Goal: Check status: Check status

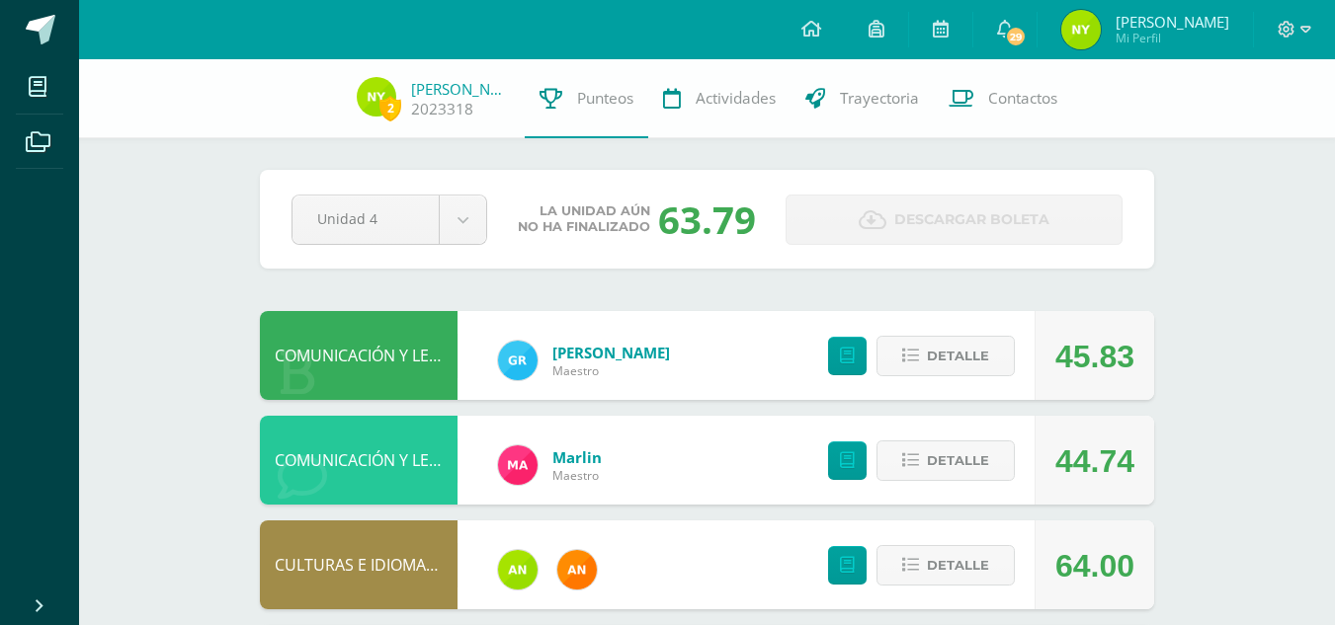
scroll to position [574, 0]
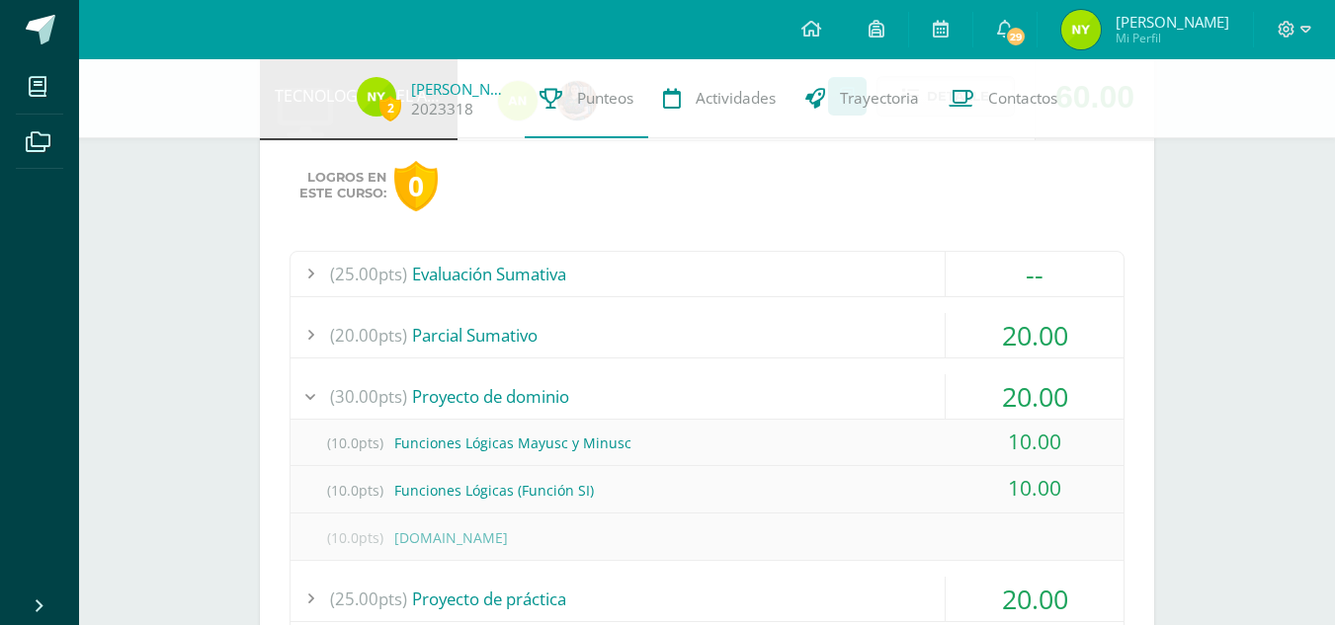
click at [981, 375] on div "20.00" at bounding box center [1035, 396] width 178 height 44
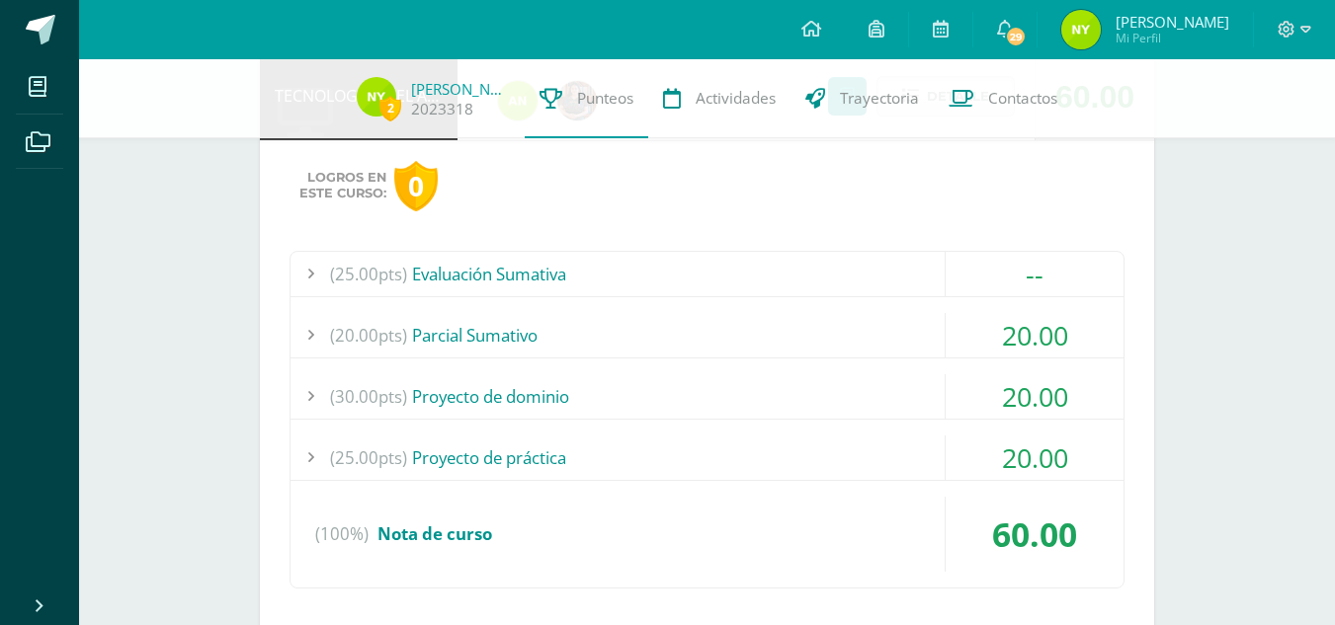
click at [965, 468] on div "20.00" at bounding box center [1035, 458] width 178 height 44
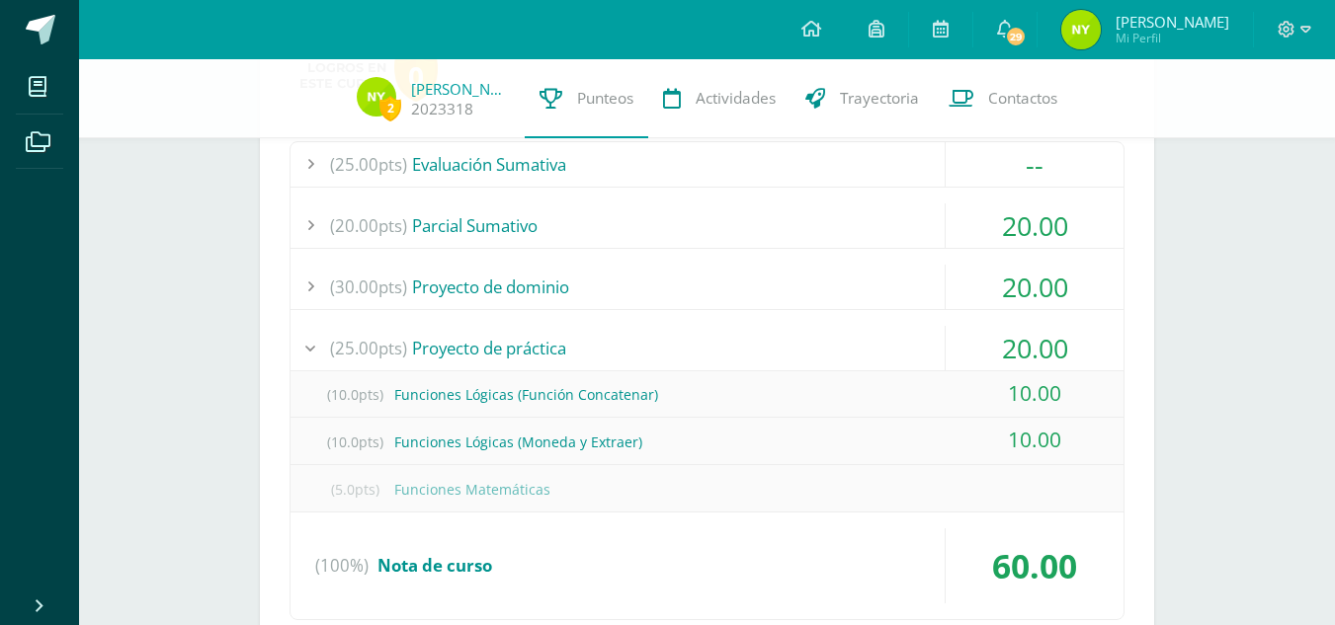
scroll to position [680, 0]
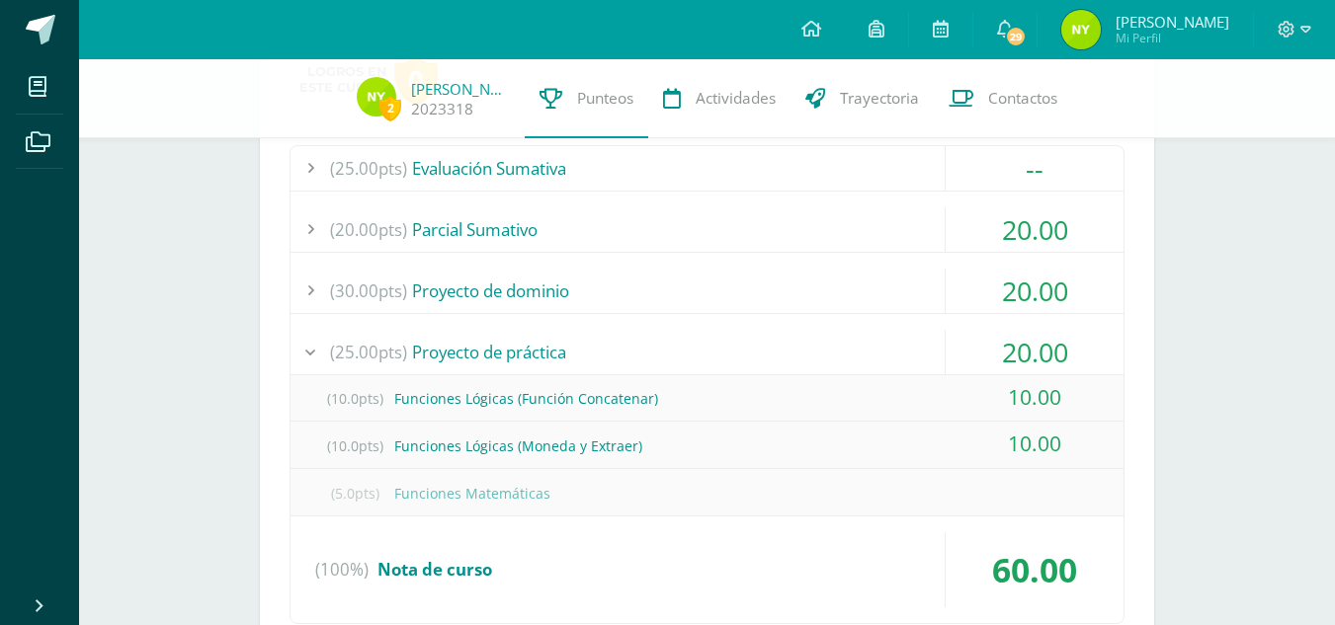
click at [1010, 346] on div "20.00" at bounding box center [1035, 352] width 178 height 44
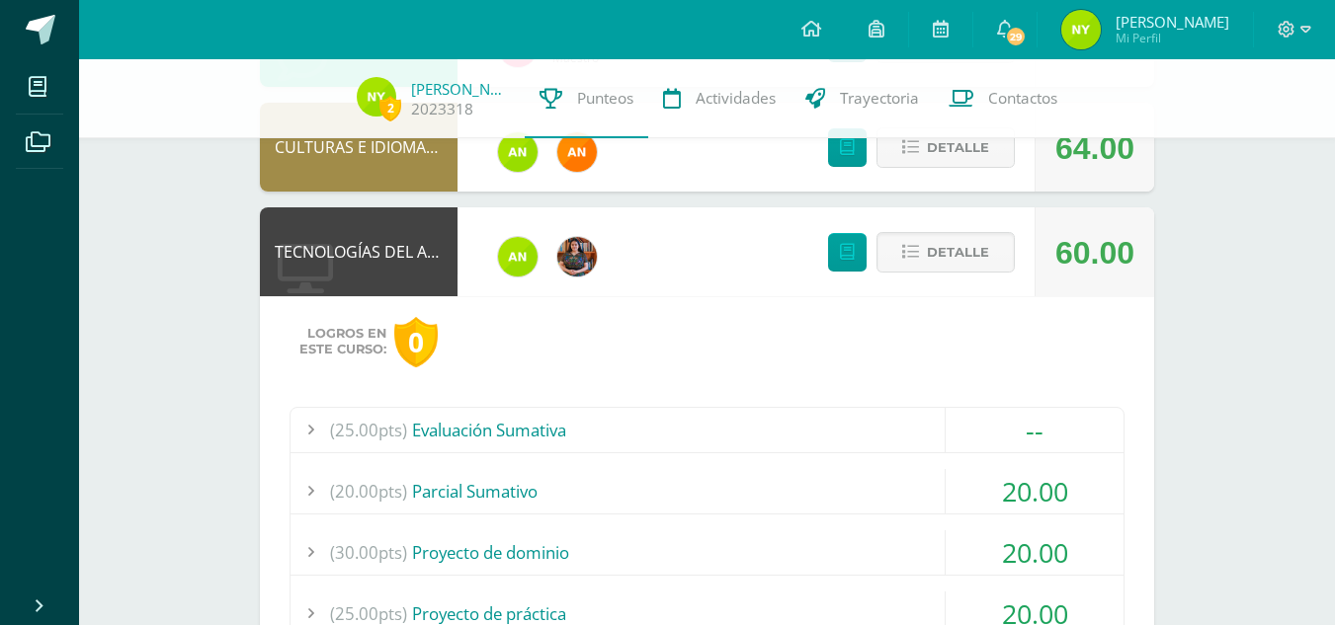
scroll to position [417, 0]
click at [949, 271] on span "Detalle" at bounding box center [958, 253] width 62 height 37
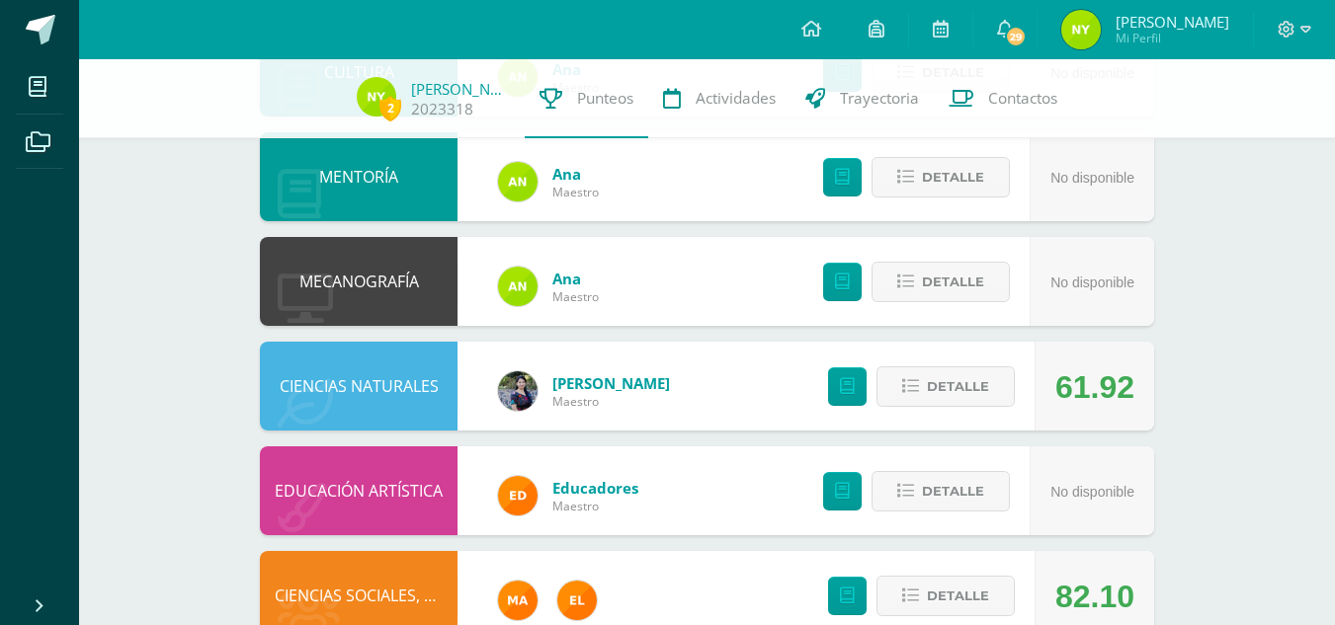
scroll to position [913, 0]
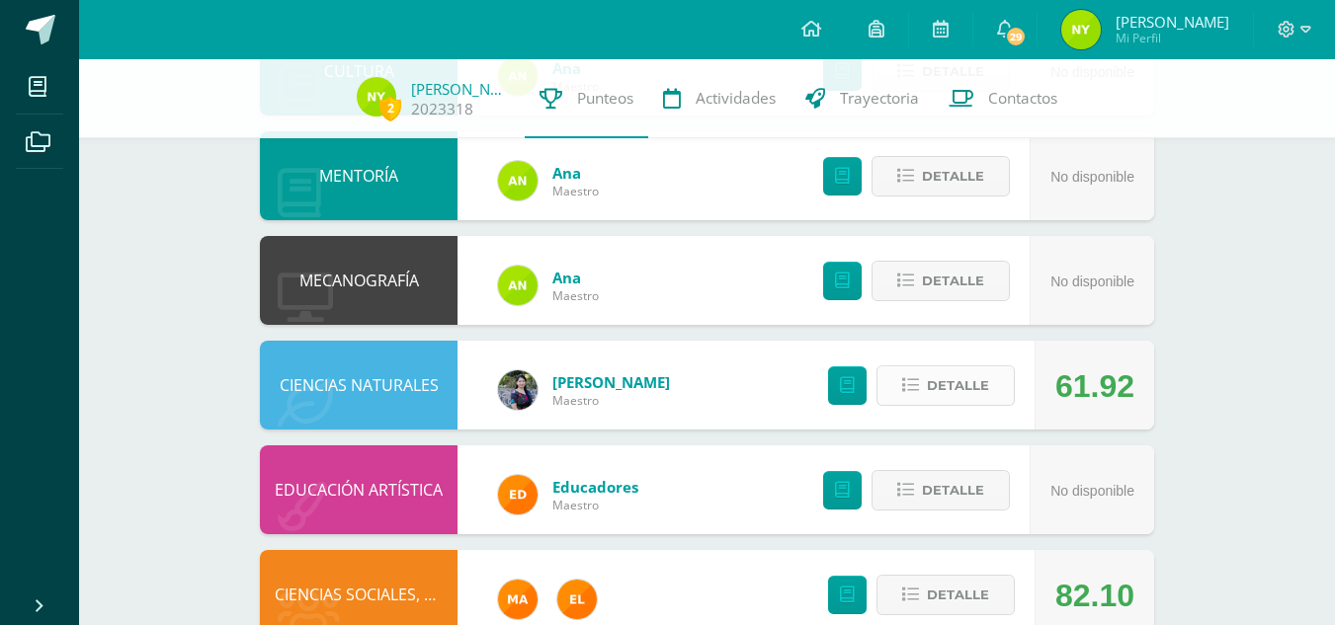
click at [966, 371] on span "Detalle" at bounding box center [958, 386] width 62 height 37
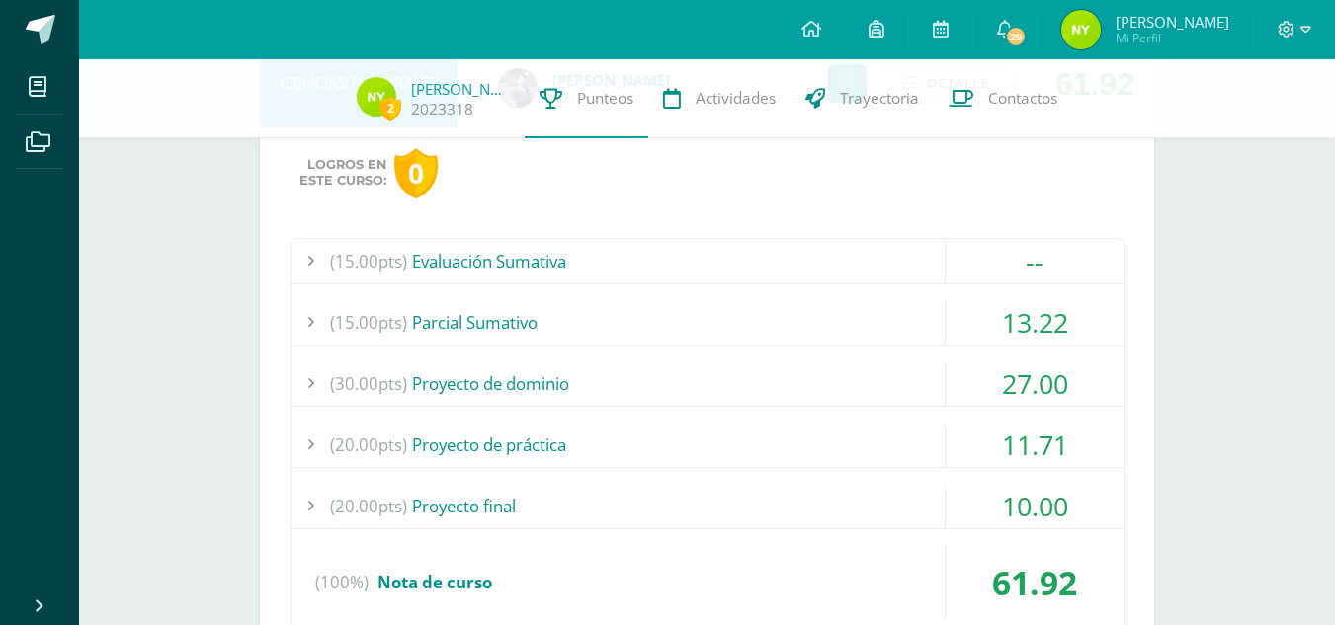
scroll to position [1216, 0]
click at [974, 388] on div "27.00" at bounding box center [1035, 383] width 178 height 44
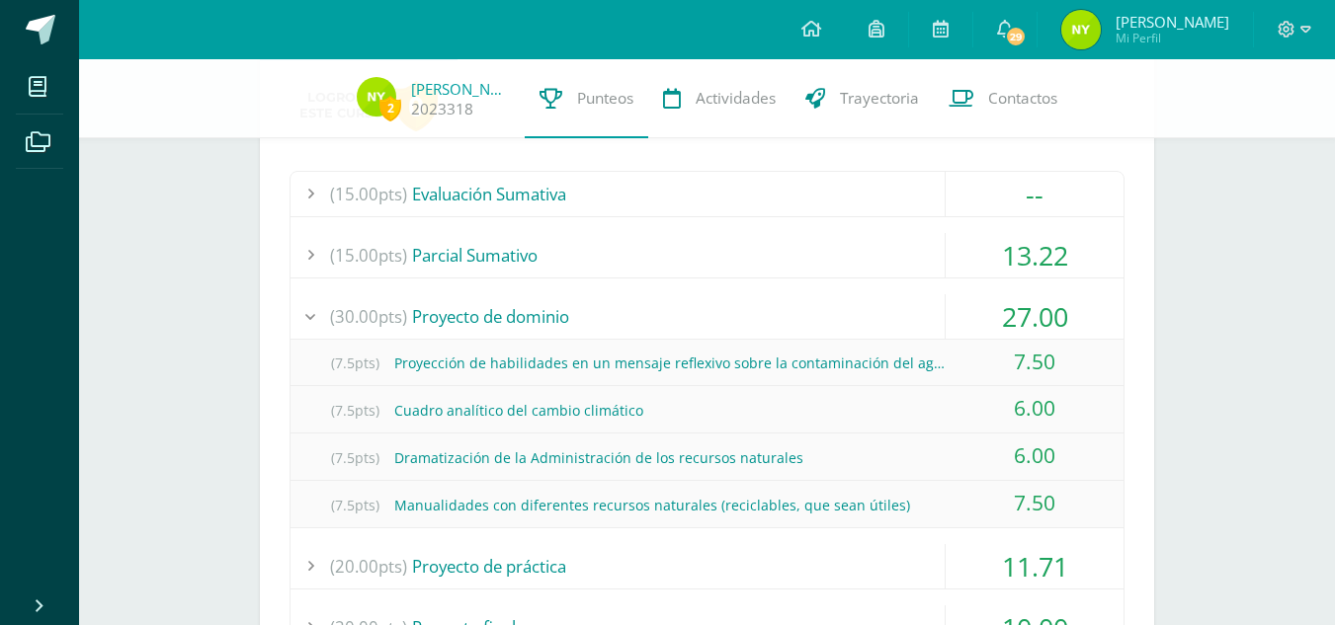
scroll to position [1284, 0]
click at [974, 305] on div "27.00" at bounding box center [1035, 314] width 178 height 44
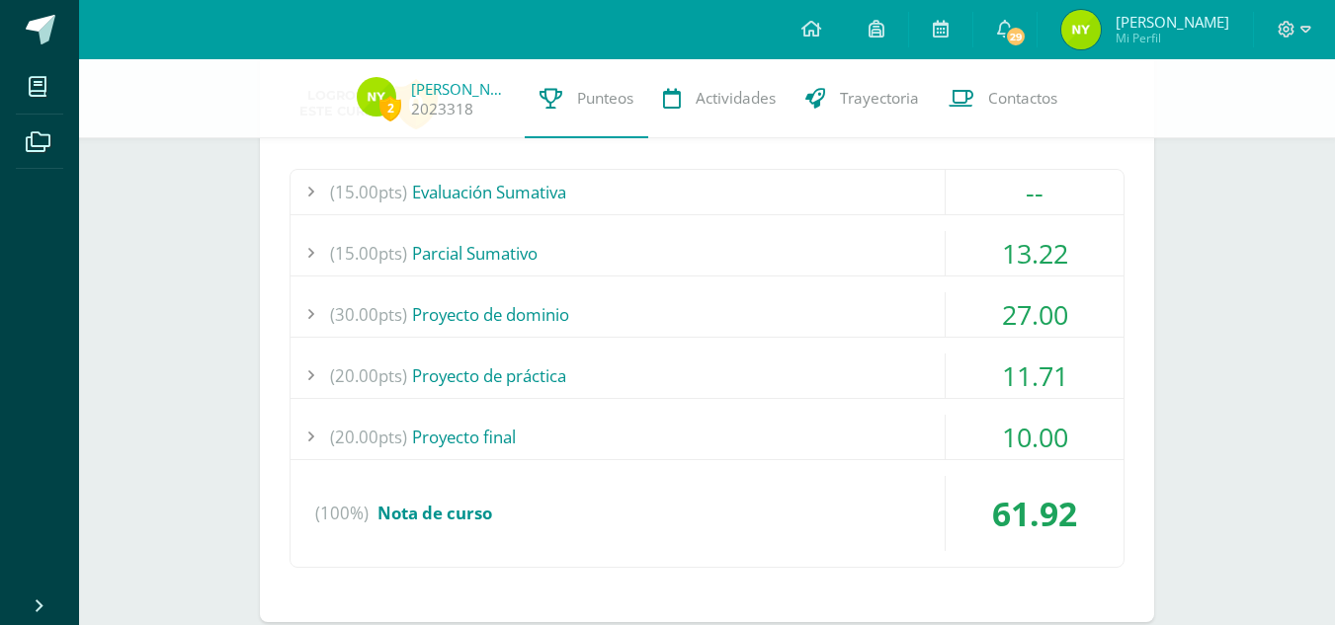
click at [975, 369] on div "11.71" at bounding box center [1035, 376] width 178 height 44
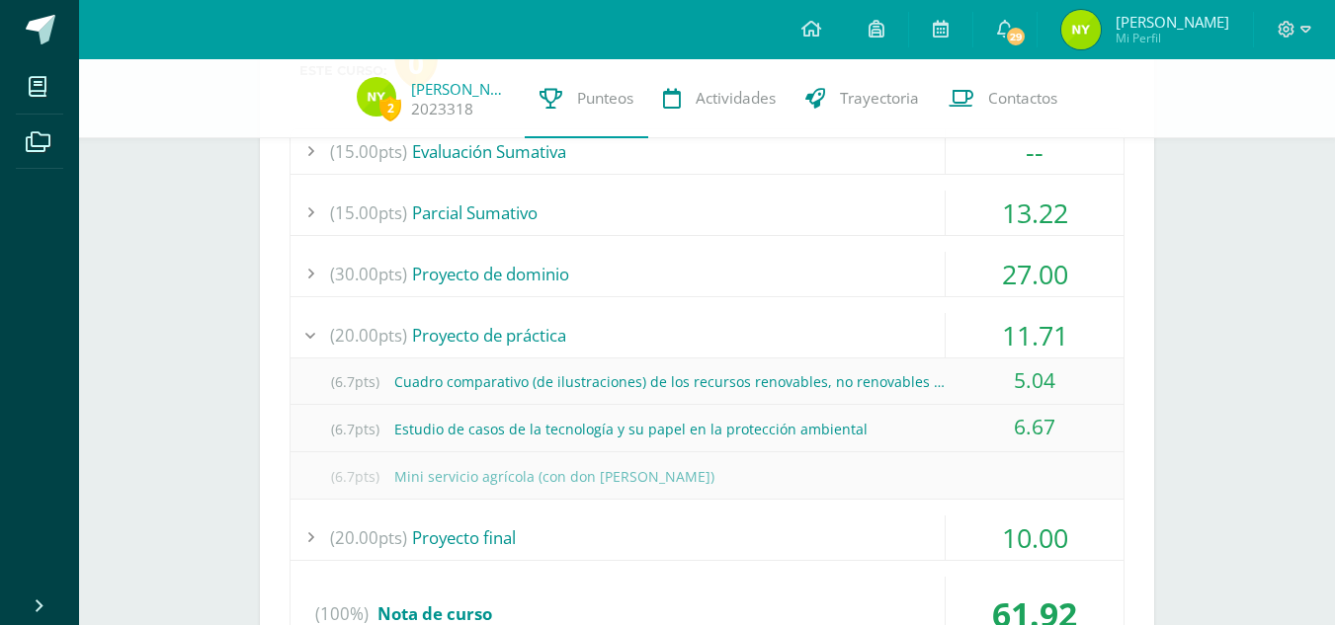
scroll to position [1326, 0]
click at [972, 324] on div "11.71" at bounding box center [1035, 334] width 178 height 44
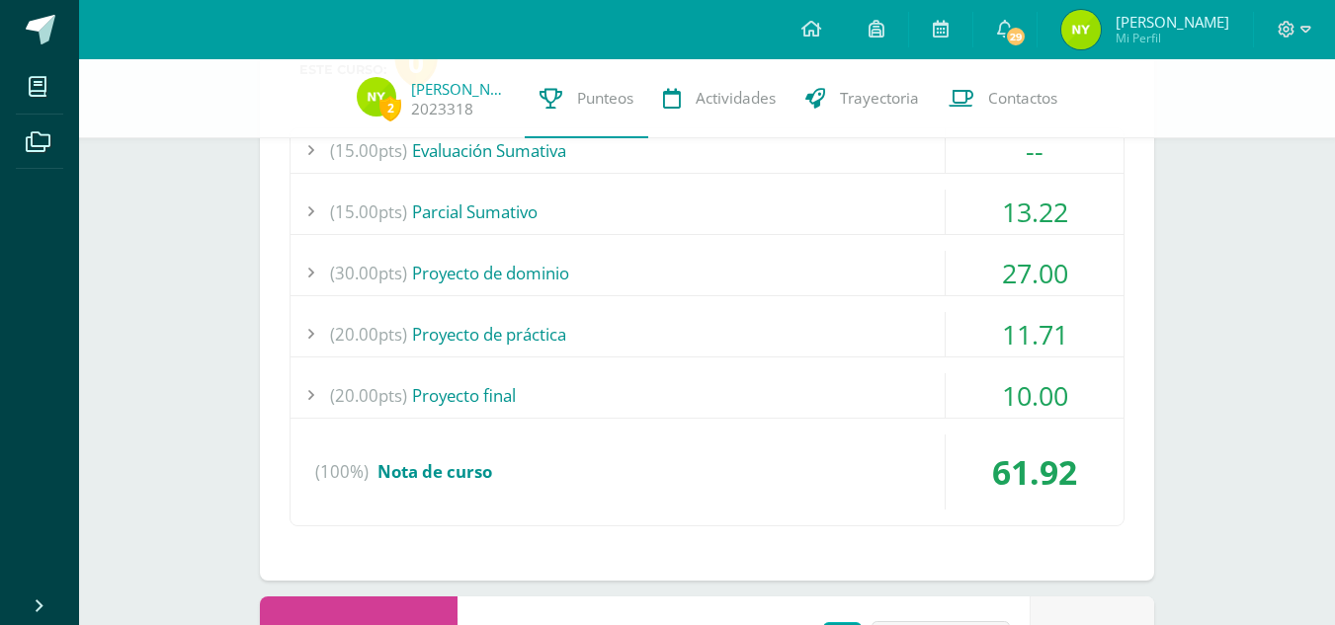
click at [987, 395] on div "10.00" at bounding box center [1035, 395] width 178 height 44
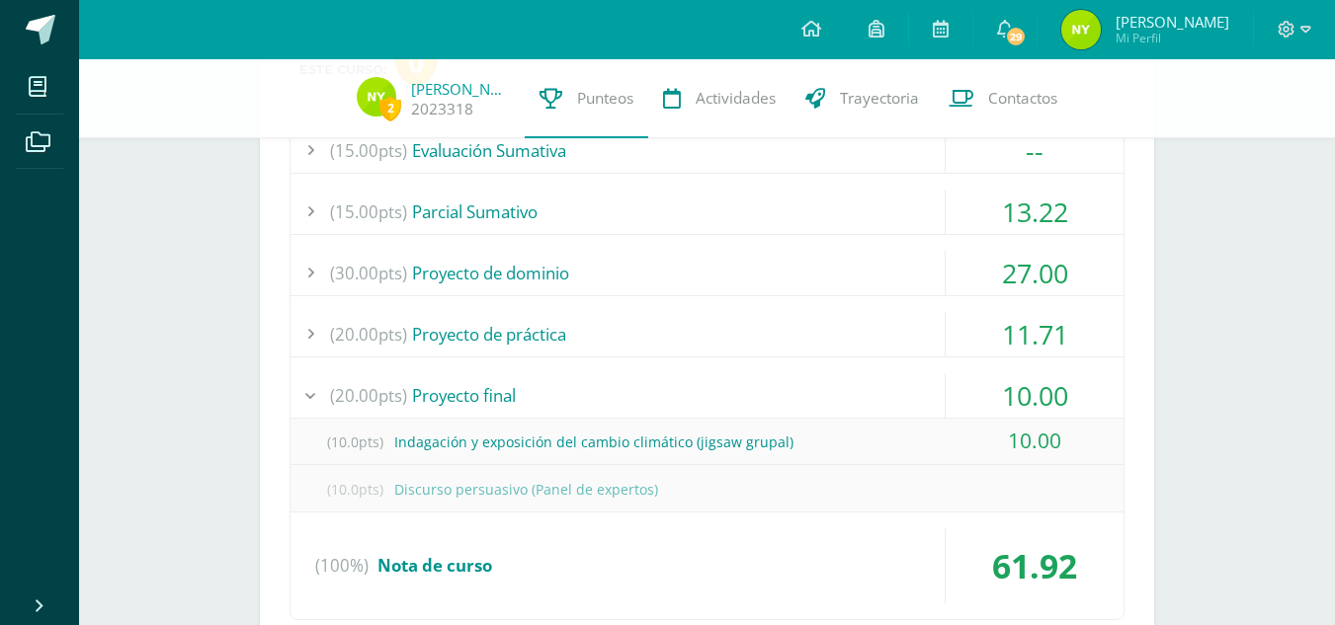
click at [987, 395] on div "10.00" at bounding box center [1035, 395] width 178 height 44
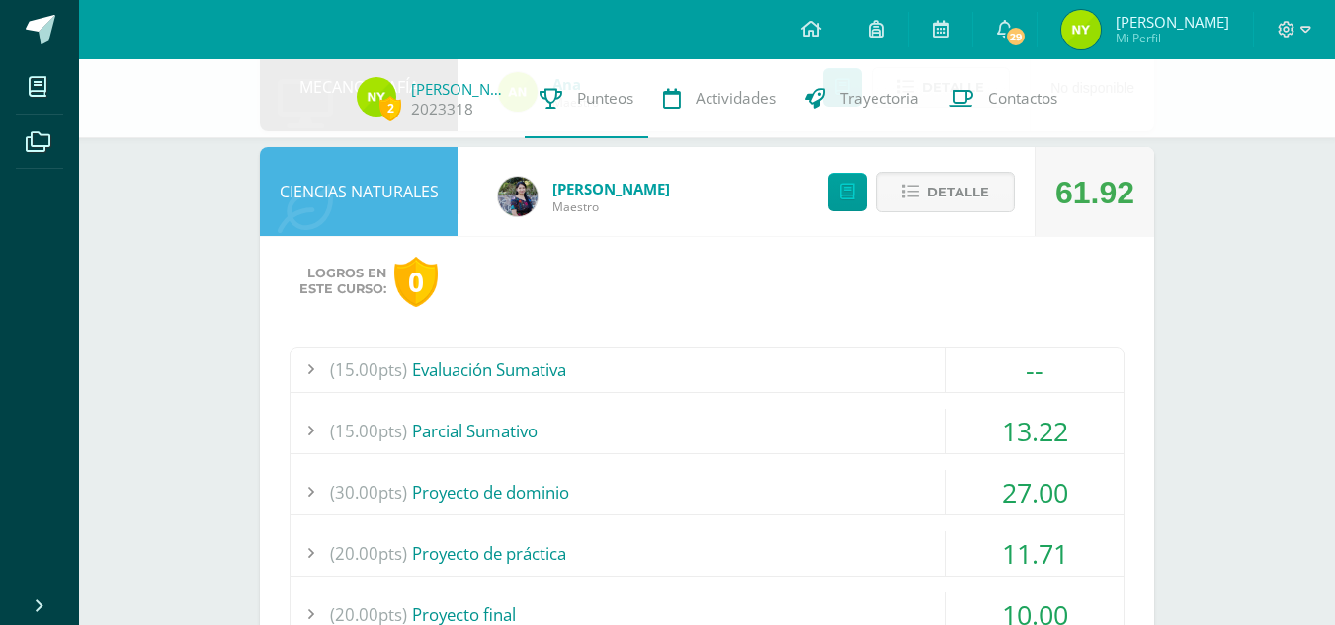
scroll to position [1105, 0]
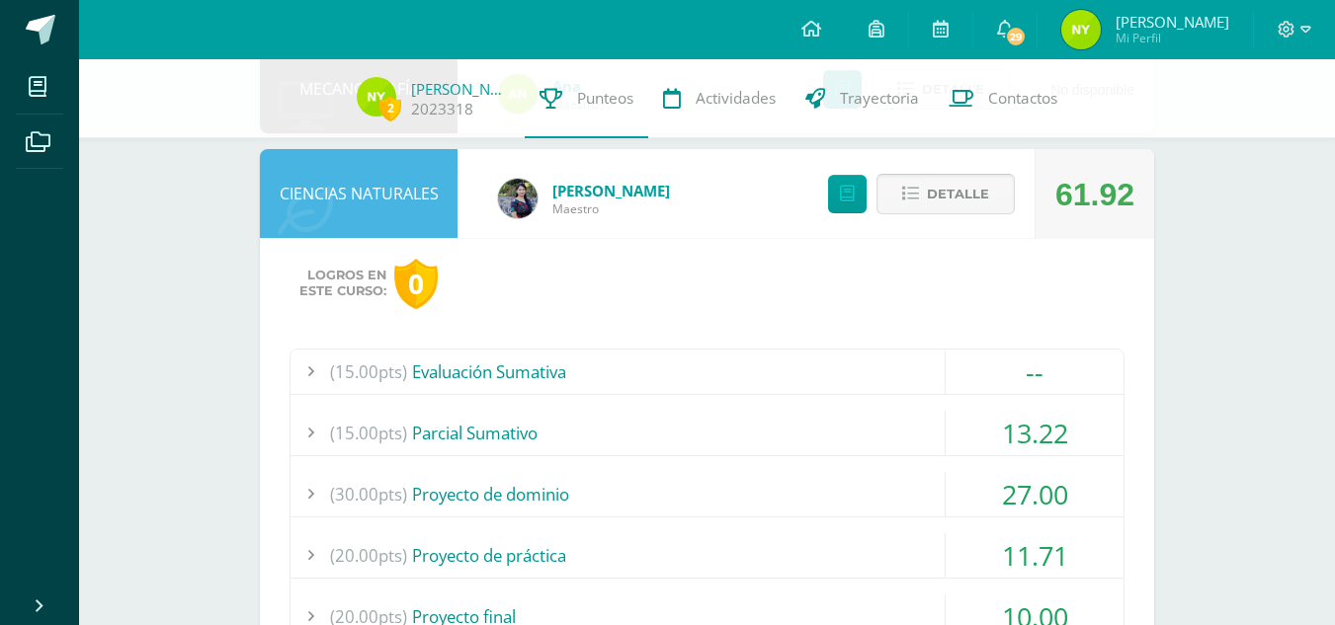
click at [958, 192] on span "Detalle" at bounding box center [958, 194] width 62 height 37
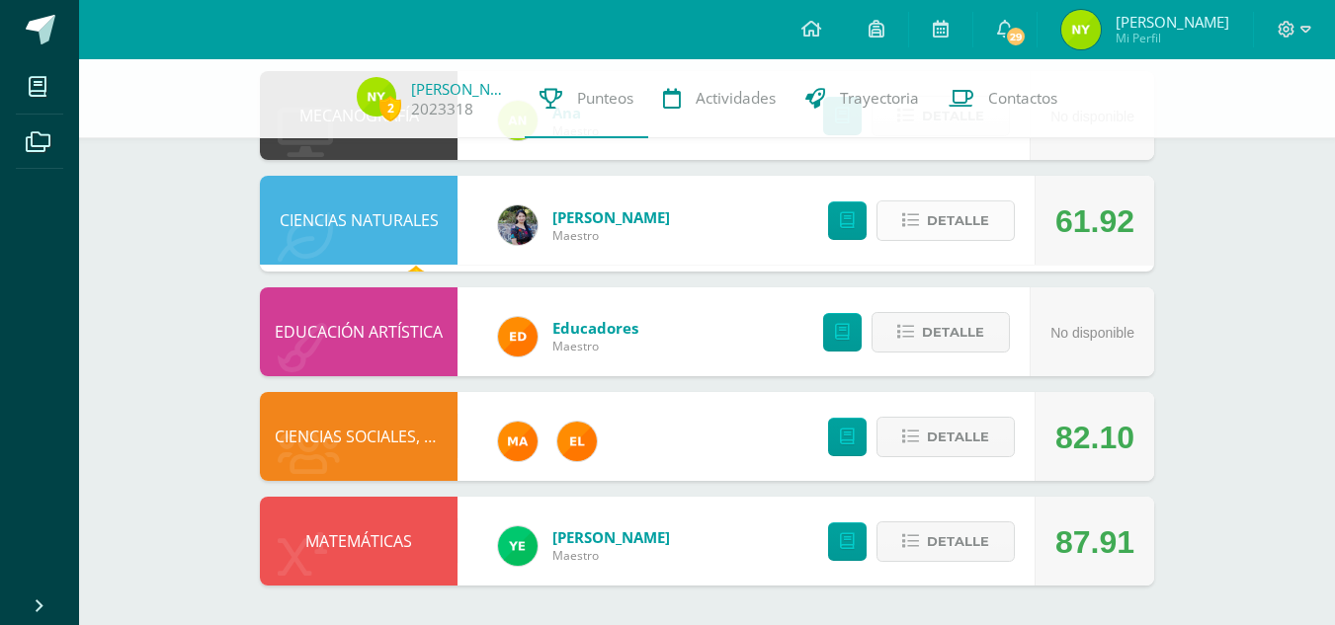
scroll to position [1071, 0]
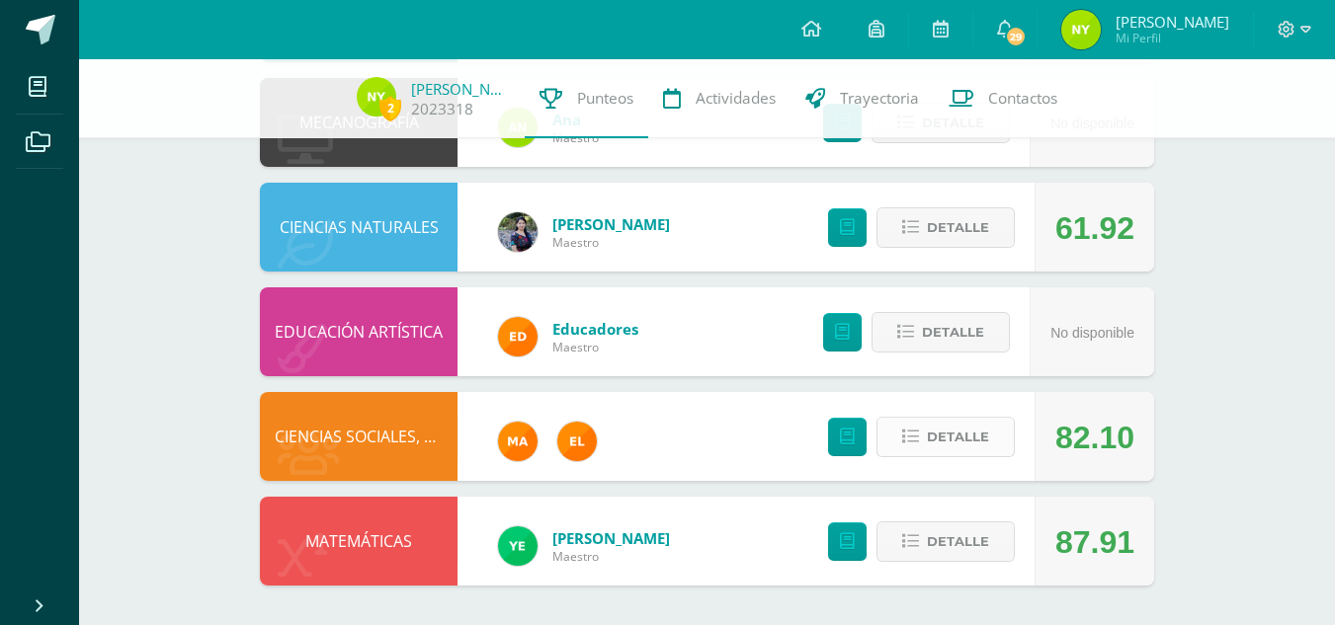
click at [933, 433] on span "Detalle" at bounding box center [958, 437] width 62 height 37
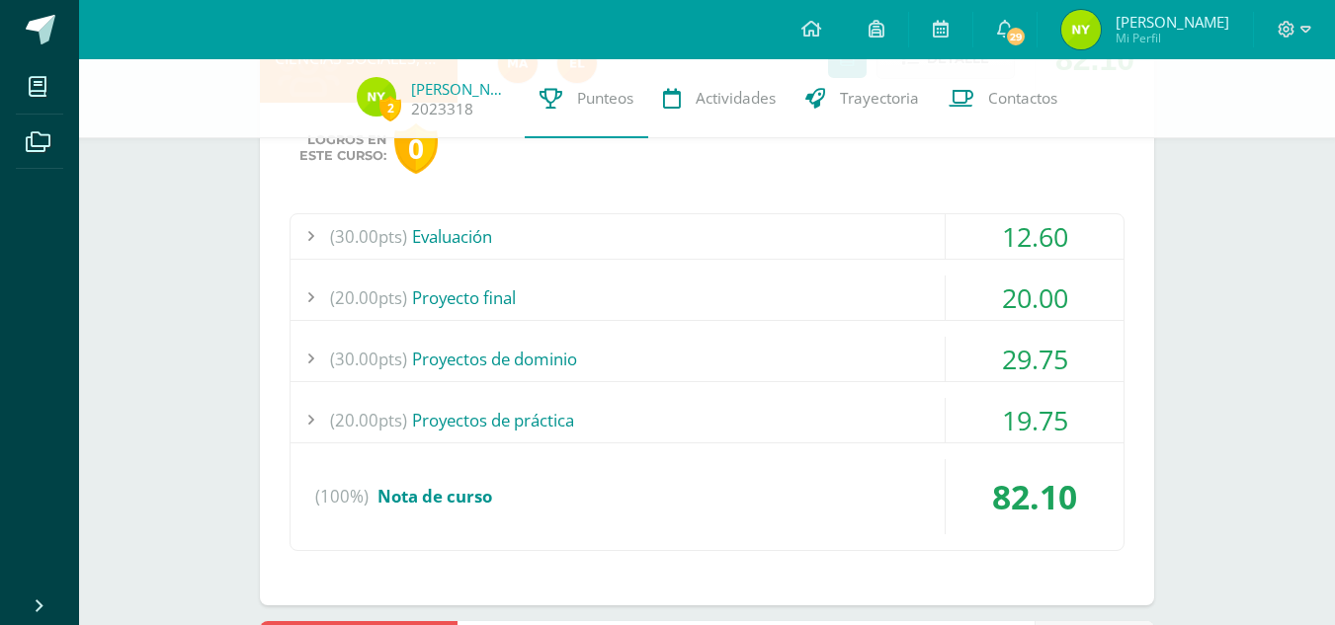
scroll to position [1451, 0]
click at [985, 251] on div "12.60" at bounding box center [1035, 234] width 178 height 44
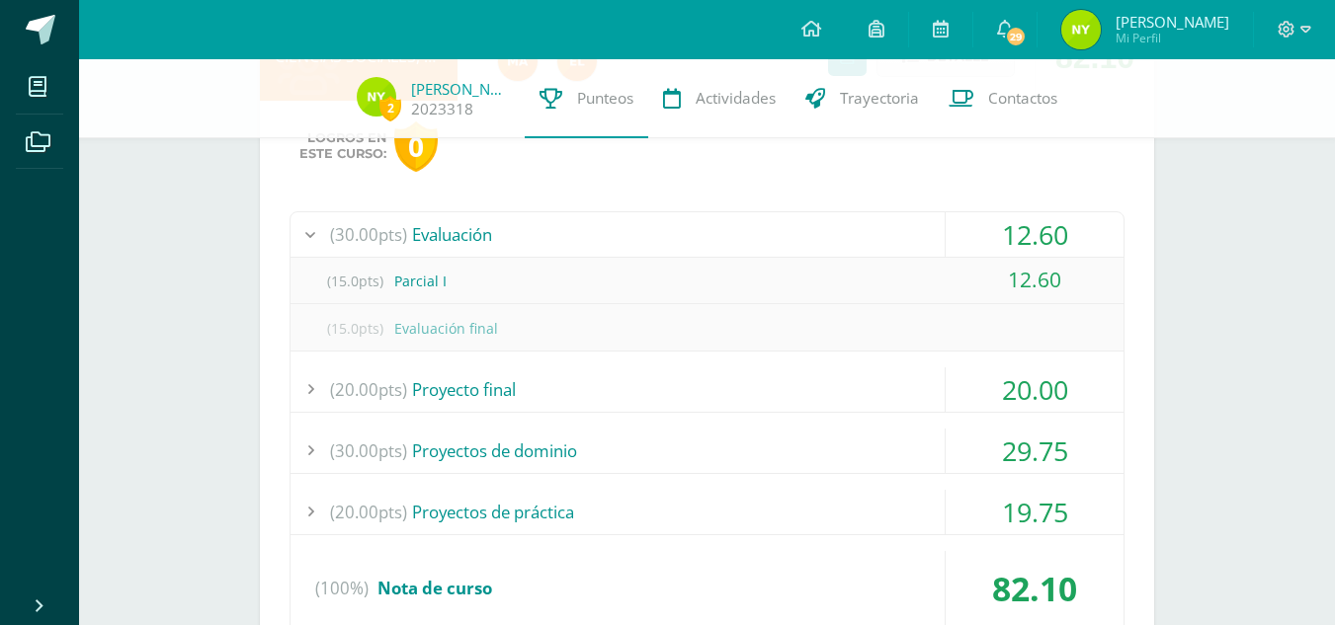
click at [985, 251] on div "12.60" at bounding box center [1035, 234] width 178 height 44
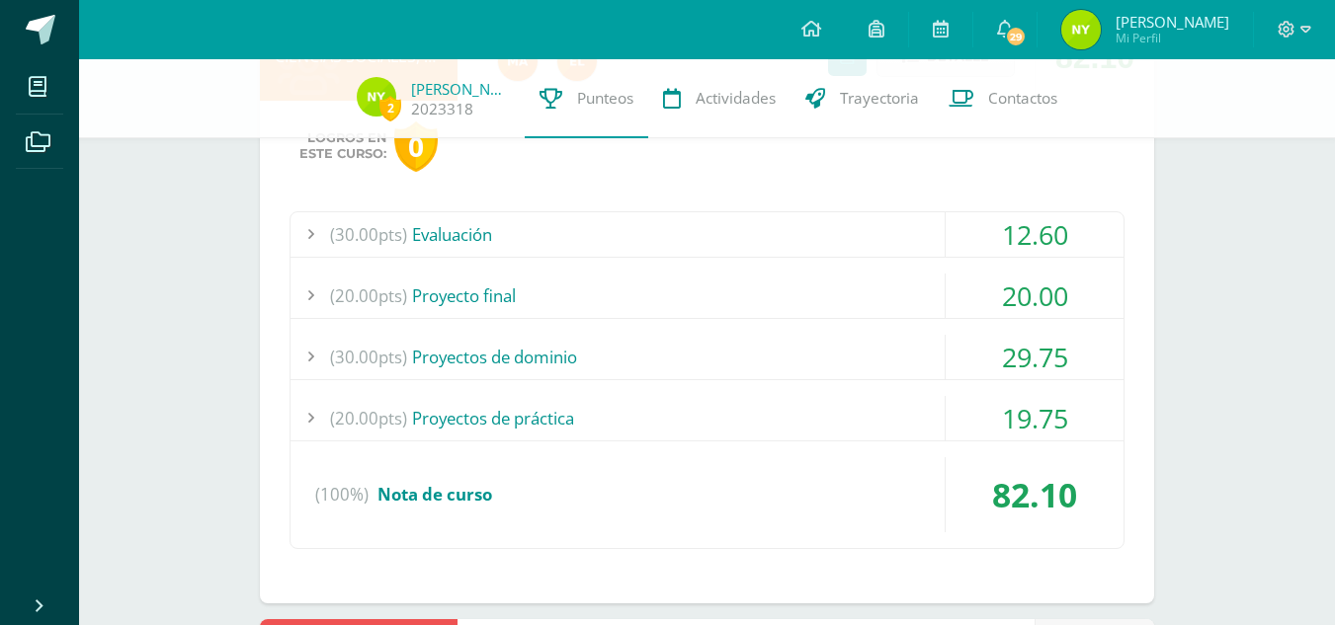
click at [988, 284] on div "20.00" at bounding box center [1035, 296] width 178 height 44
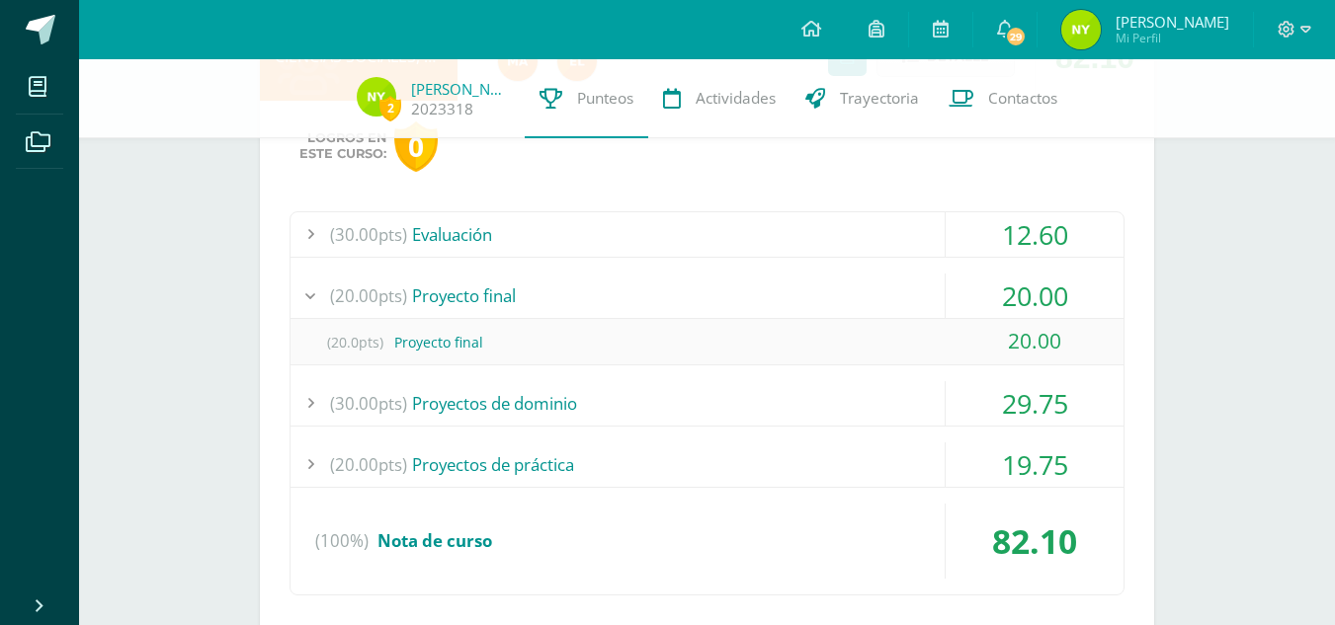
click at [988, 284] on div "20.00" at bounding box center [1035, 296] width 178 height 44
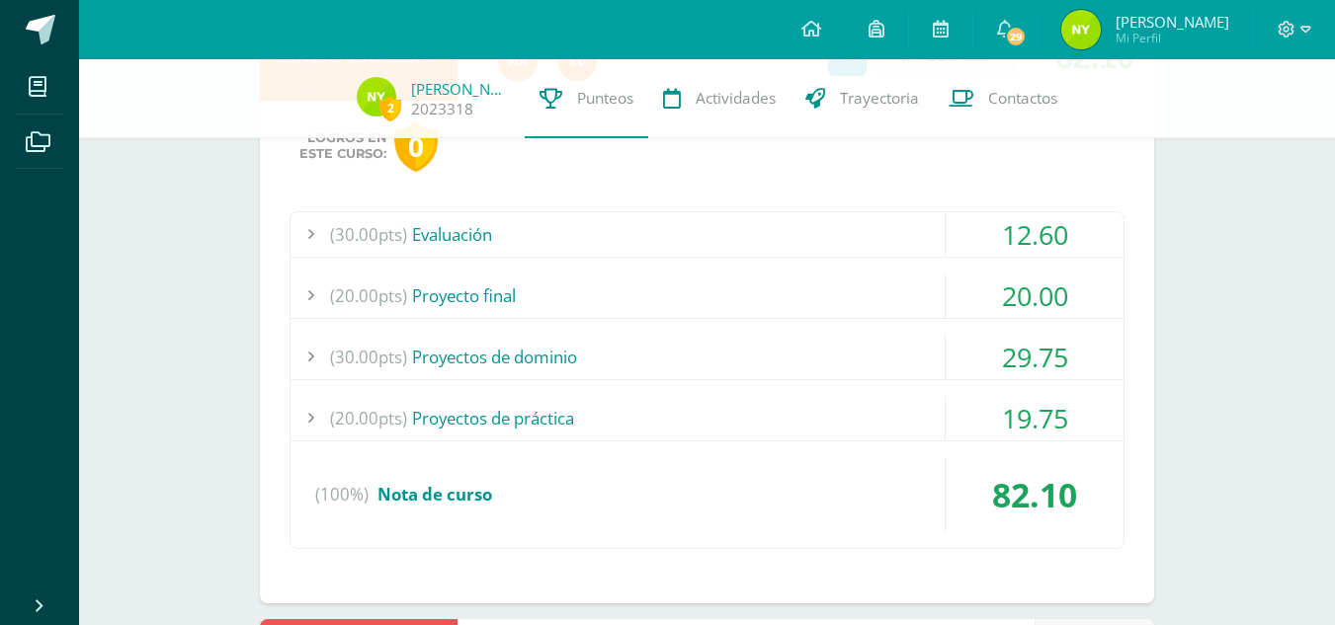
click at [988, 346] on div "29.75" at bounding box center [1035, 357] width 178 height 44
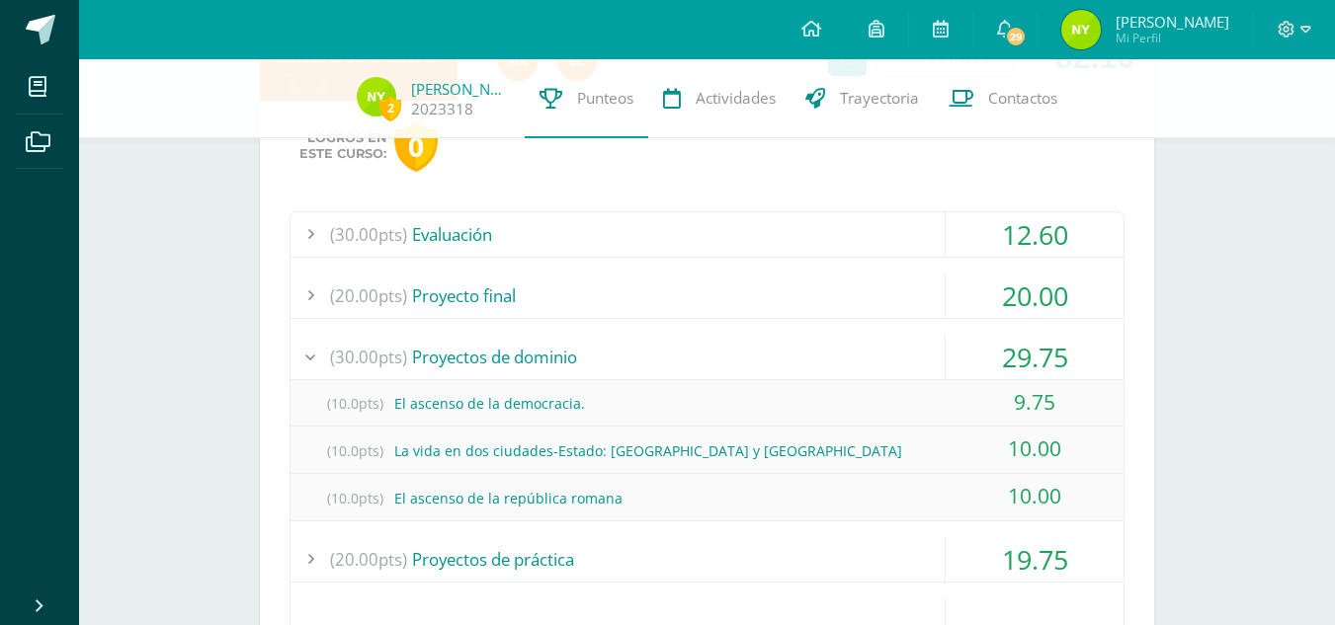
click at [988, 346] on div "29.75" at bounding box center [1035, 357] width 178 height 44
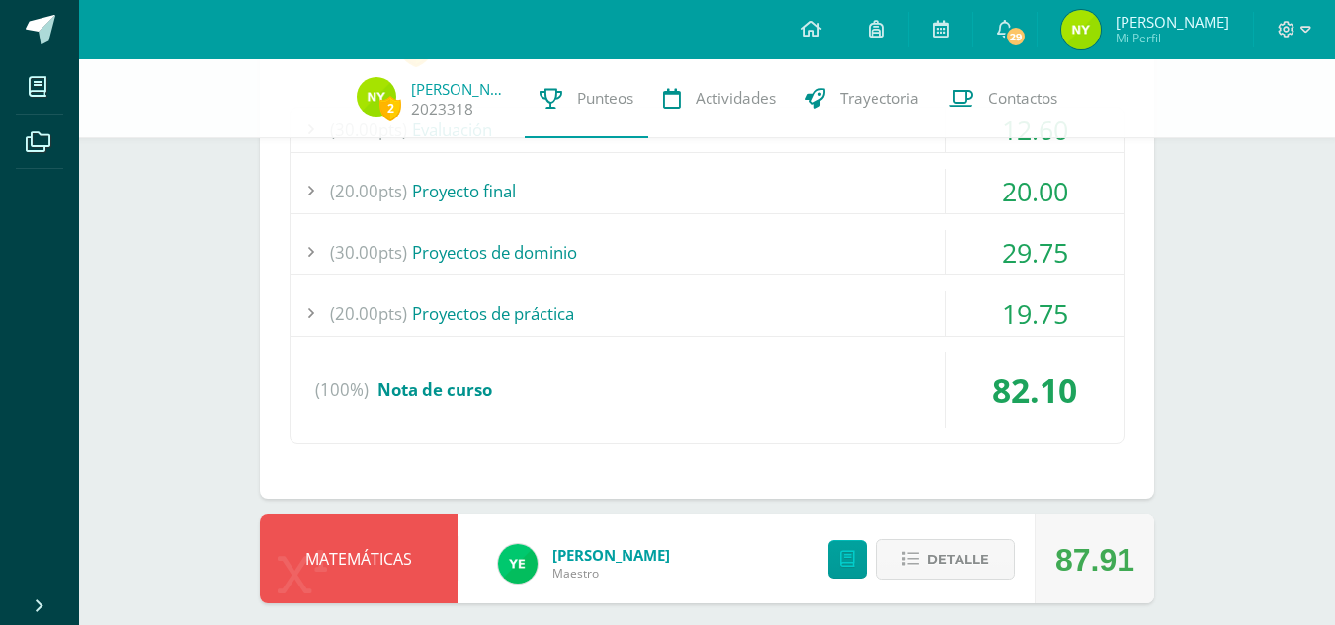
scroll to position [1560, 0]
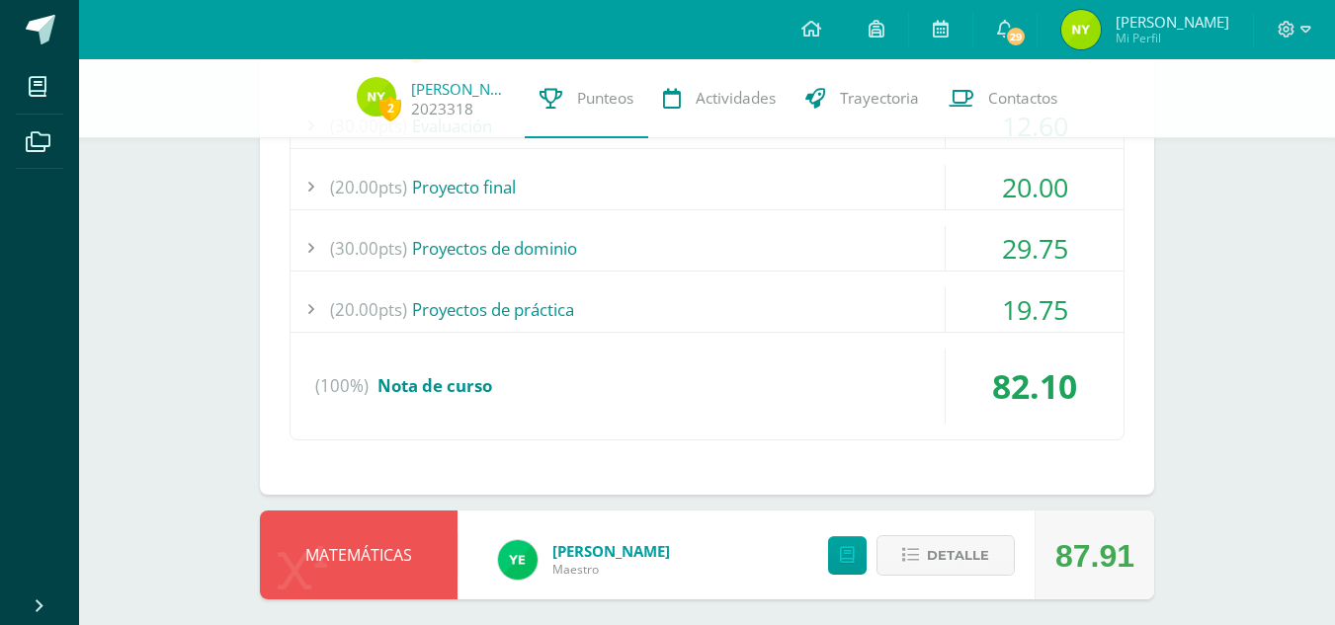
click at [977, 290] on div "19.75" at bounding box center [1035, 310] width 178 height 44
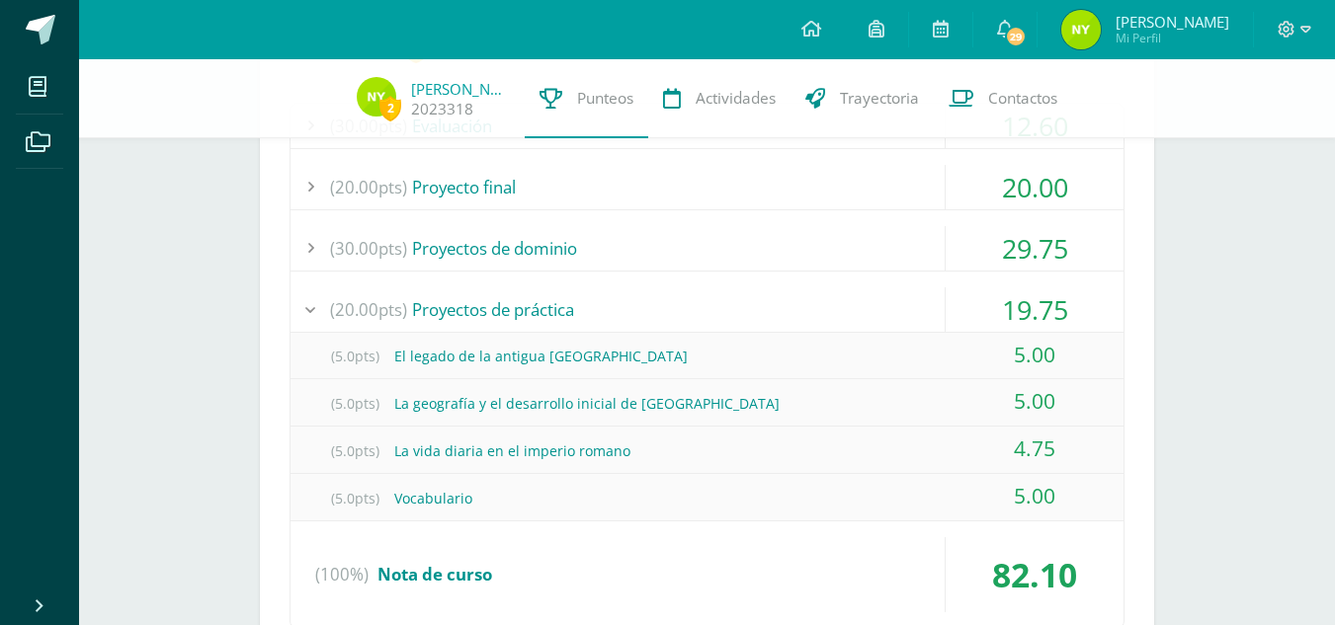
click at [977, 290] on div "19.75" at bounding box center [1035, 310] width 178 height 44
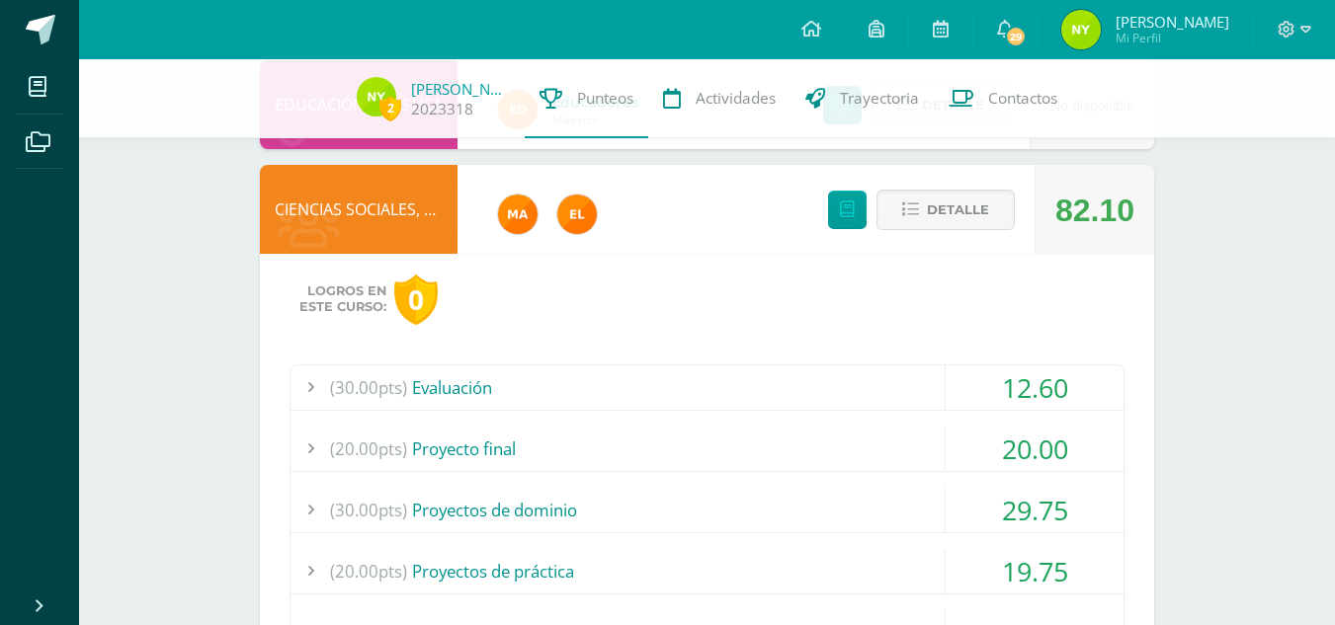
scroll to position [1296, 0]
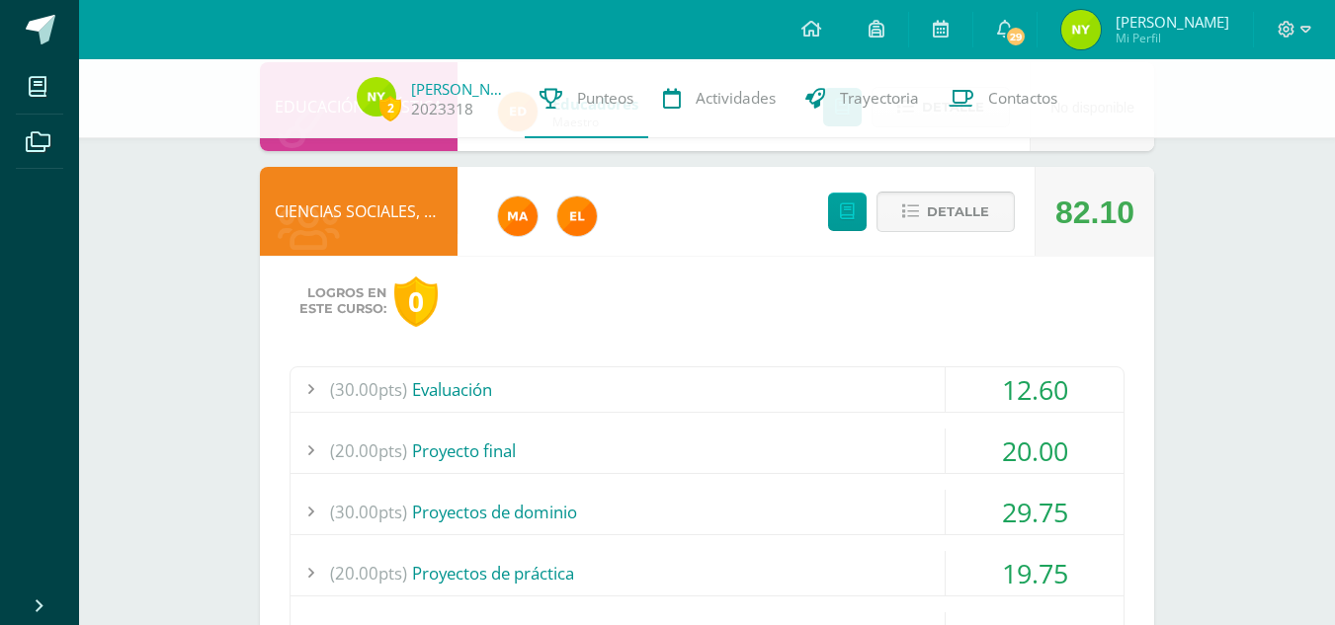
click at [970, 220] on span "Detalle" at bounding box center [958, 212] width 62 height 37
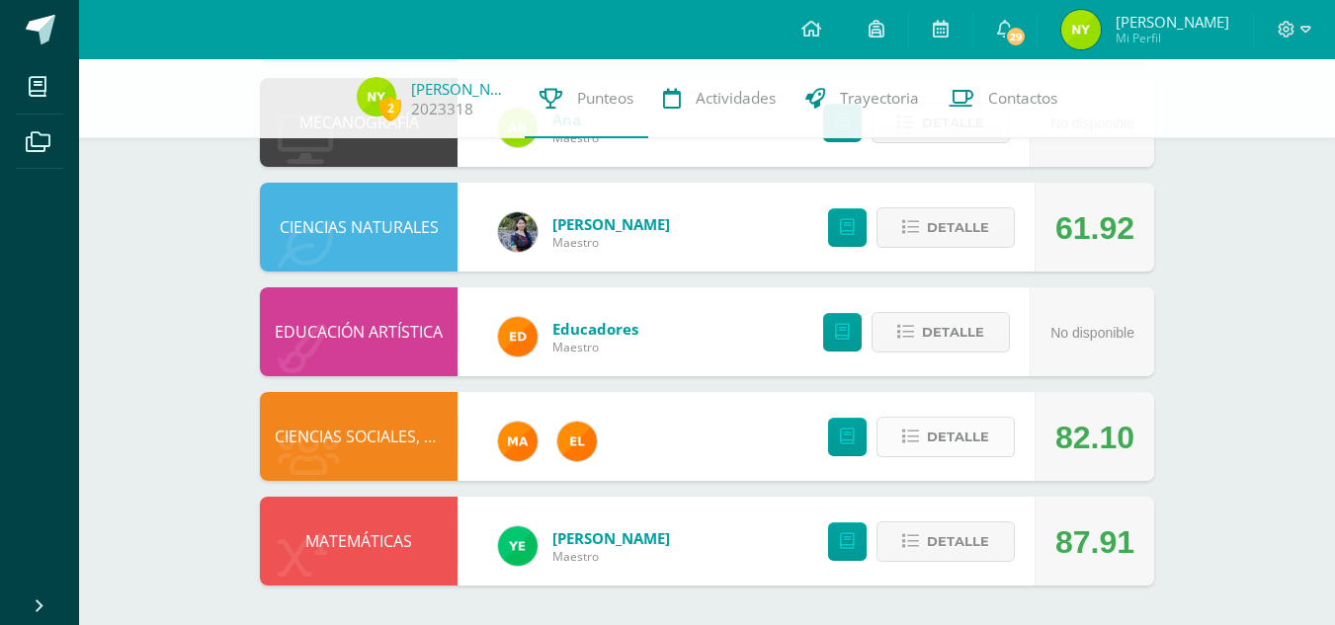
scroll to position [1071, 0]
click at [948, 541] on span "Detalle" at bounding box center [958, 542] width 62 height 37
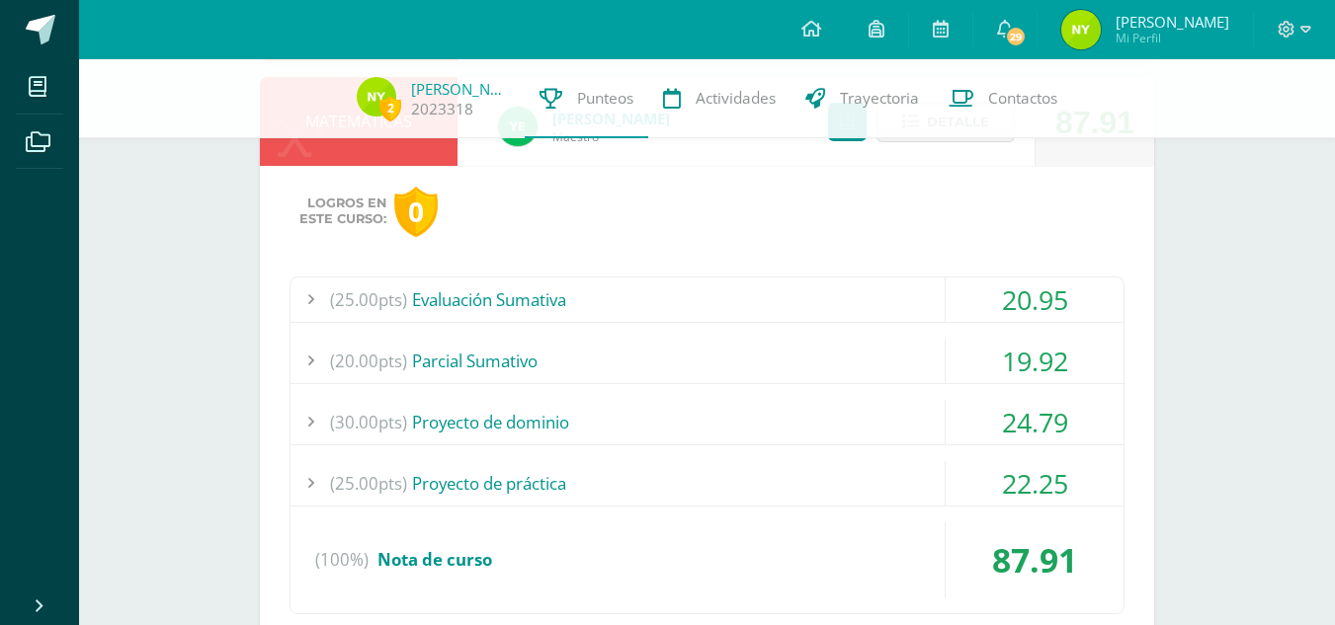
scroll to position [1495, 0]
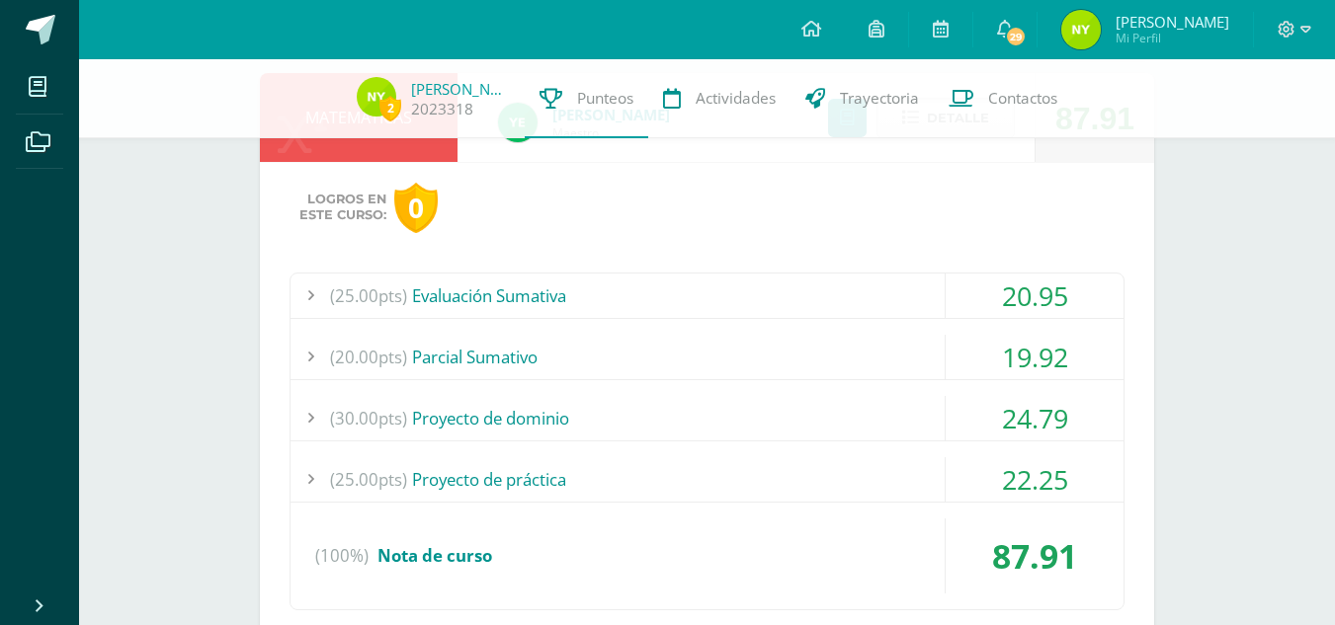
click at [955, 301] on div "20.95" at bounding box center [1035, 296] width 178 height 44
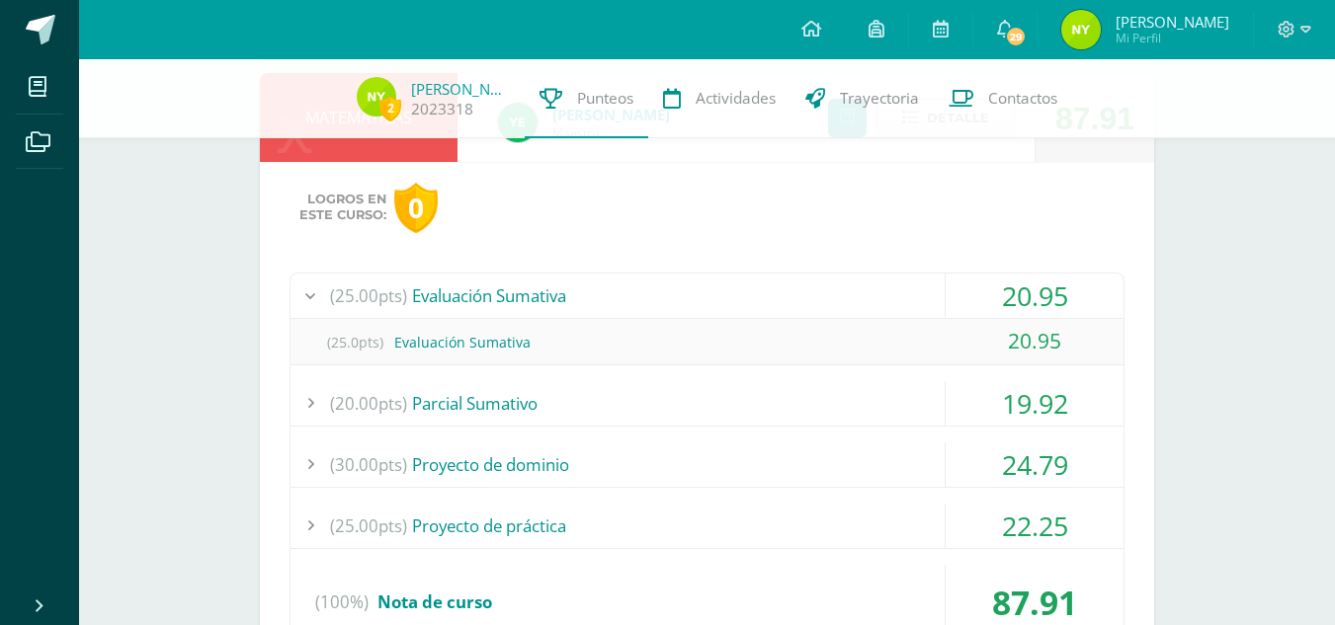
click at [955, 301] on div "20.95" at bounding box center [1035, 296] width 178 height 44
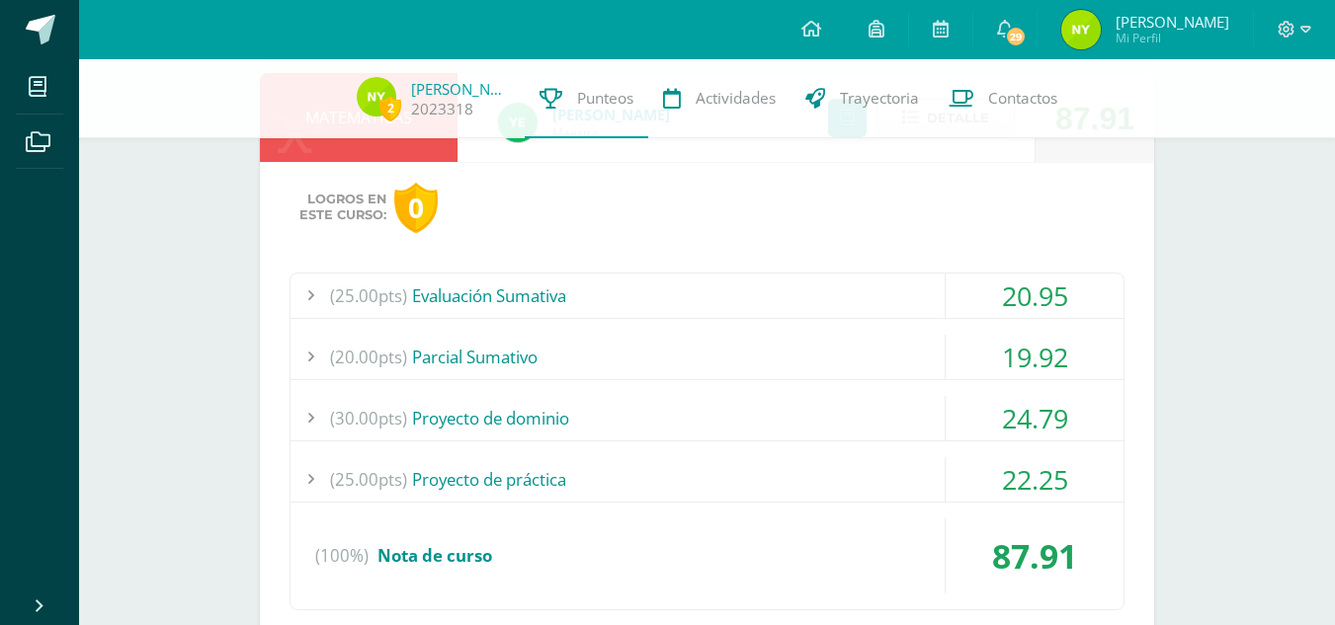
click at [926, 355] on div "(20.00pts) Parcial Sumativo" at bounding box center [706, 357] width 833 height 44
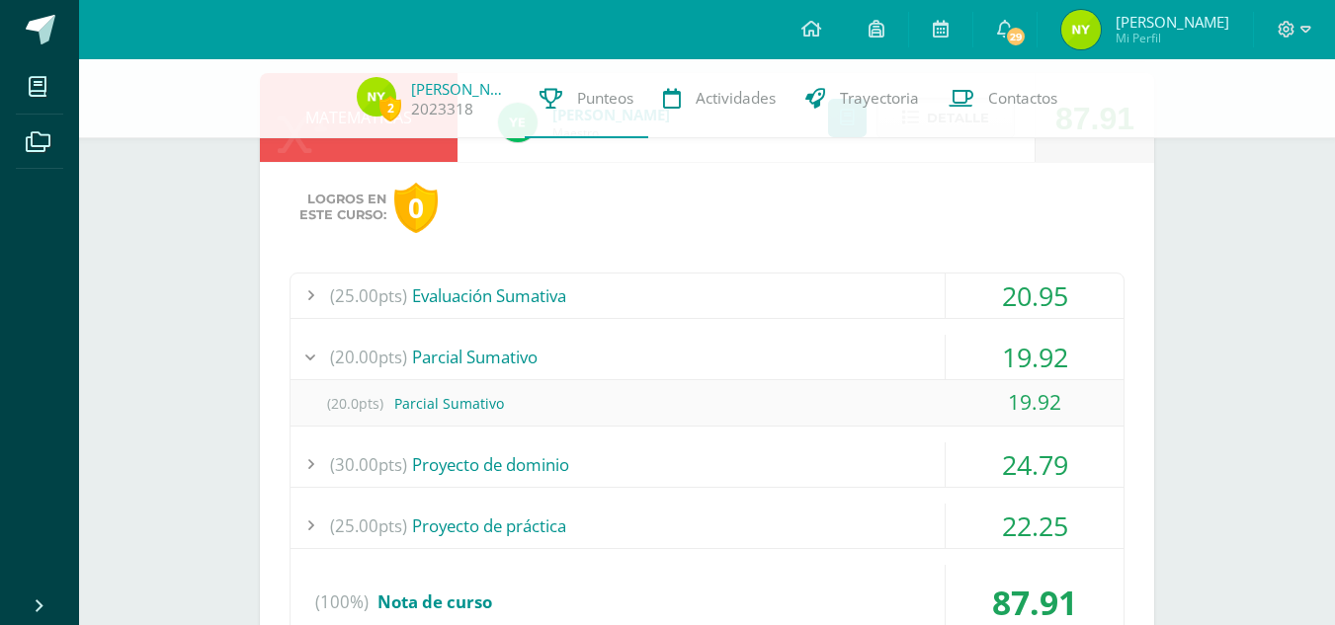
click at [926, 355] on div "(20.00pts) Parcial Sumativo" at bounding box center [706, 357] width 833 height 44
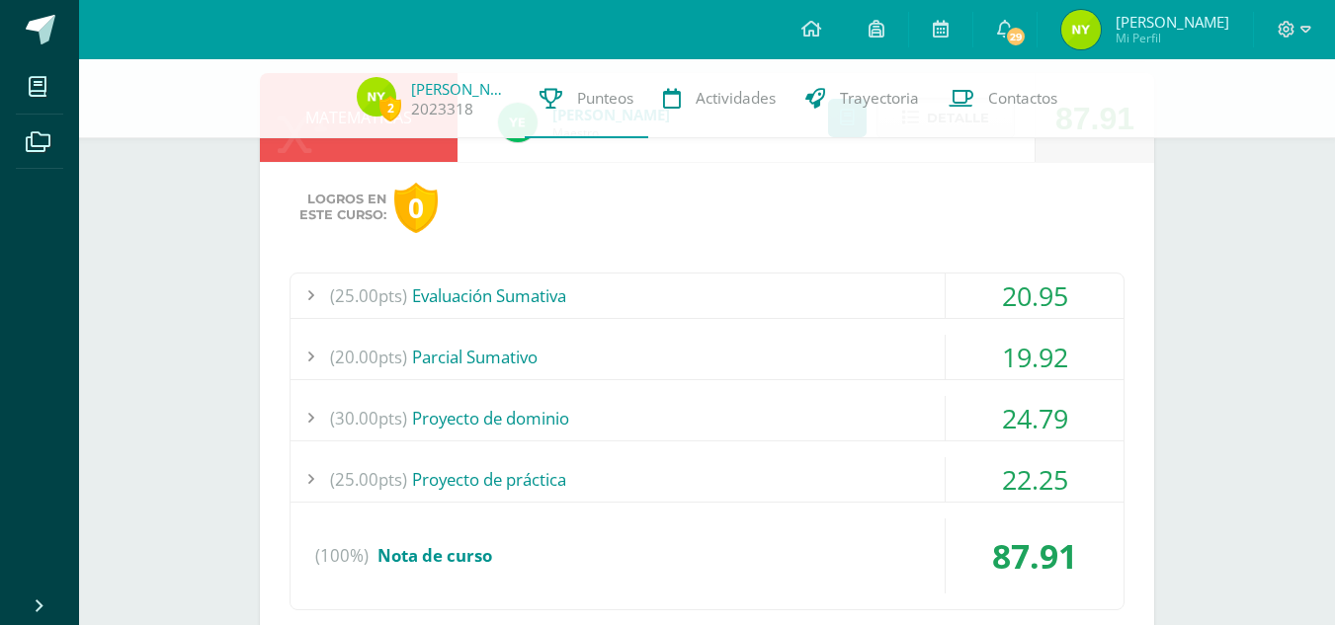
click at [919, 411] on div "(30.00pts) Proyecto de dominio" at bounding box center [706, 418] width 833 height 44
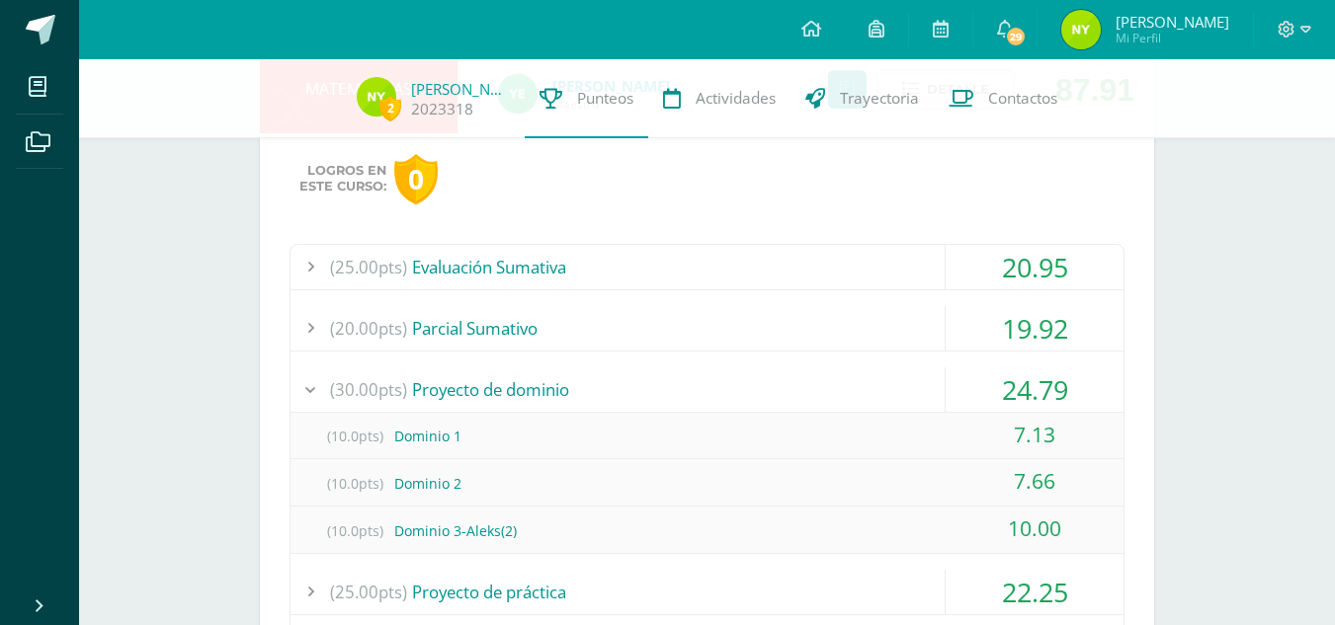
scroll to position [1528, 0]
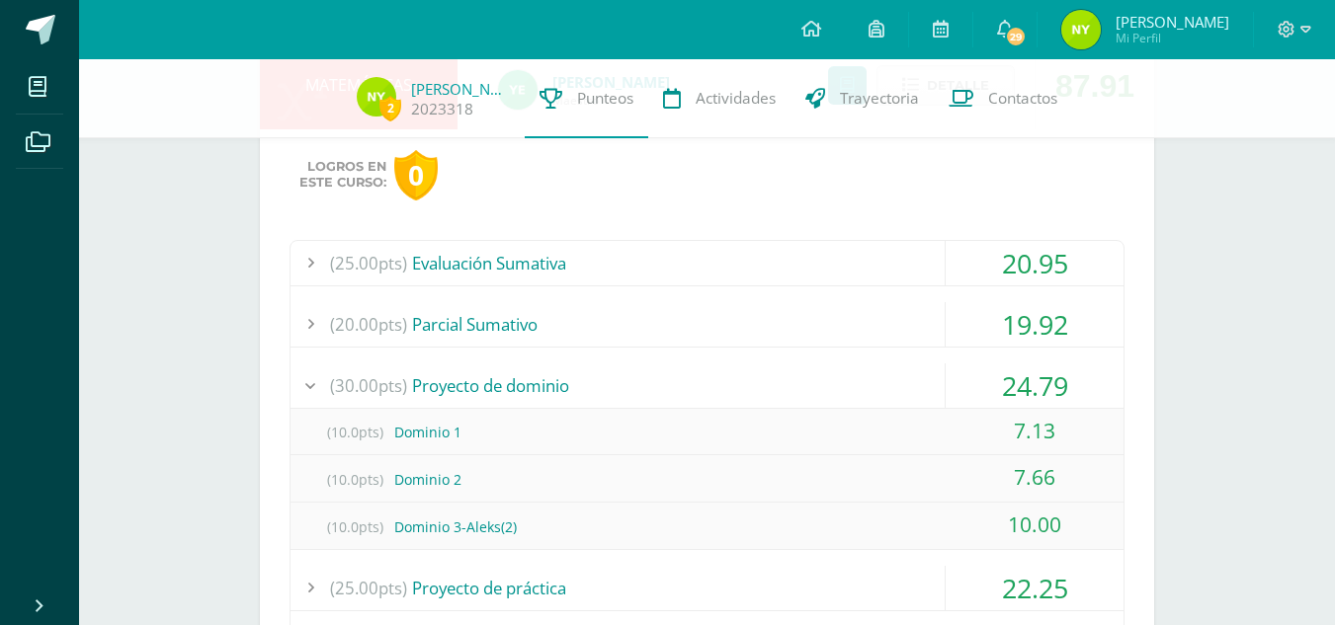
click at [997, 378] on div "24.79" at bounding box center [1035, 386] width 178 height 44
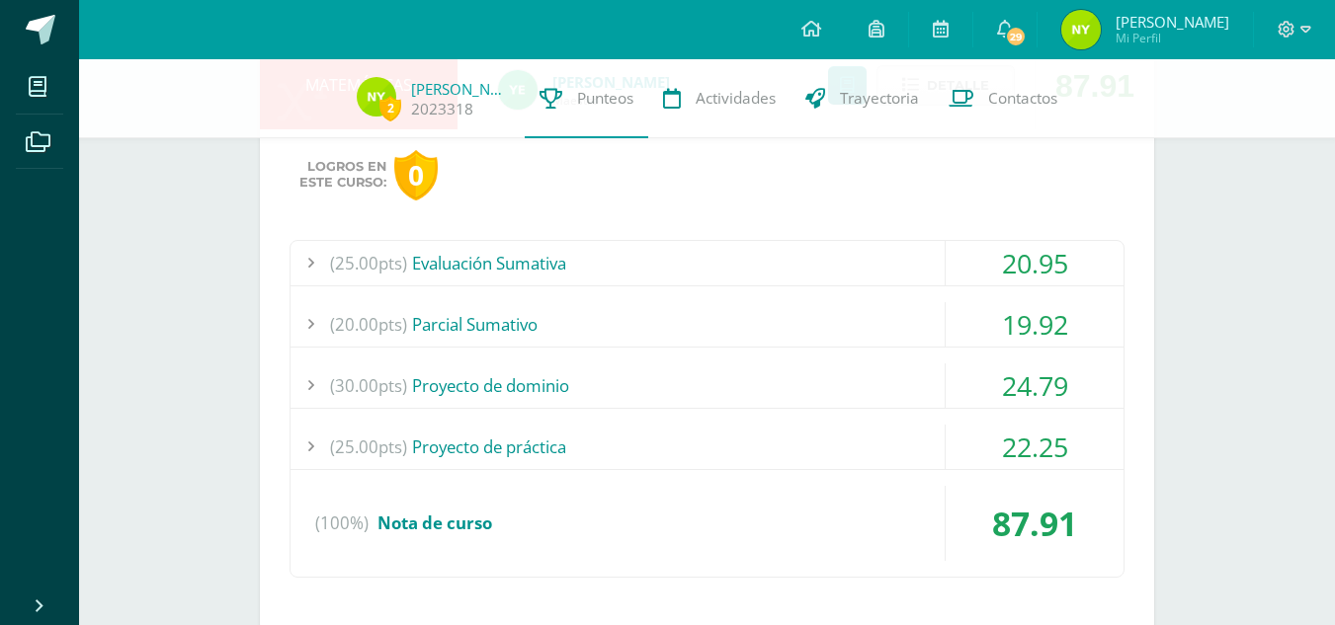
click at [979, 445] on div "22.25" at bounding box center [1035, 447] width 178 height 44
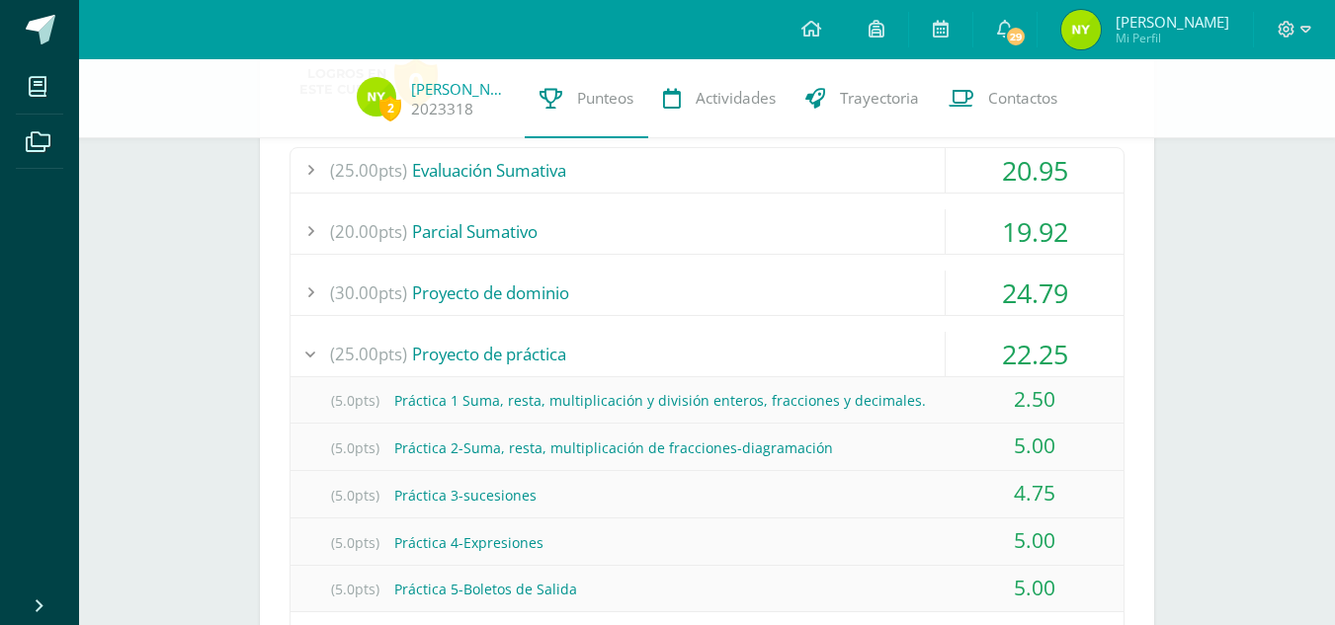
scroll to position [1617, 0]
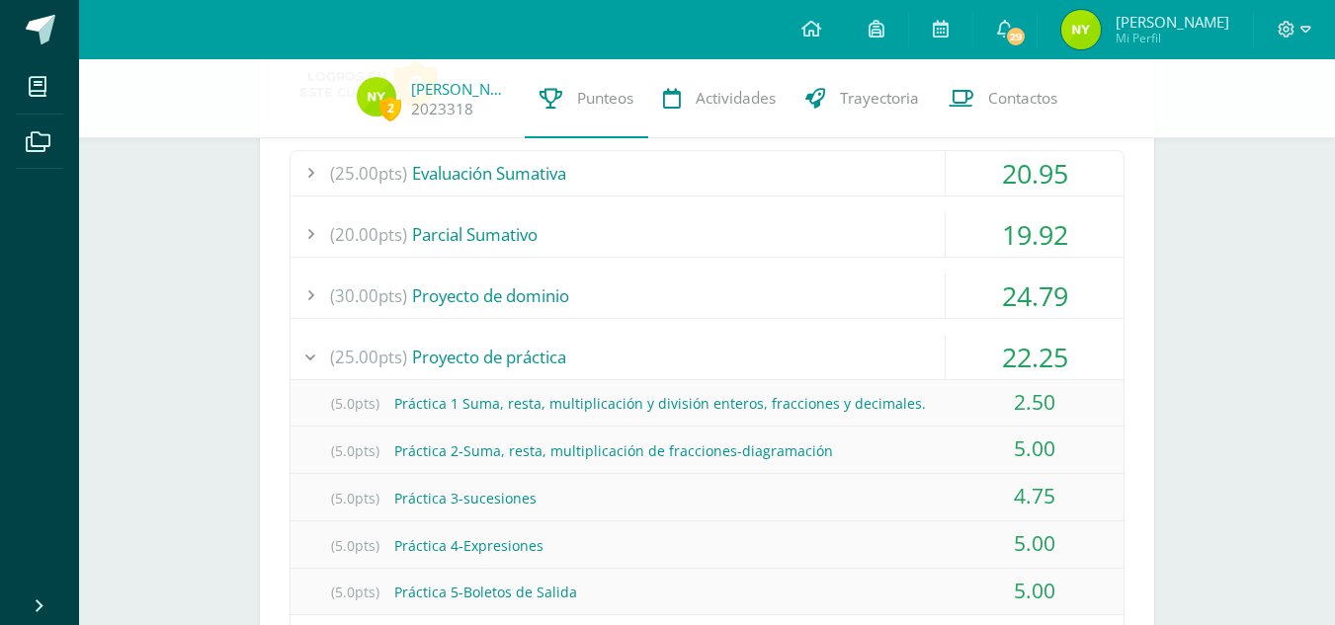
click at [991, 336] on div "22.25" at bounding box center [1035, 357] width 178 height 44
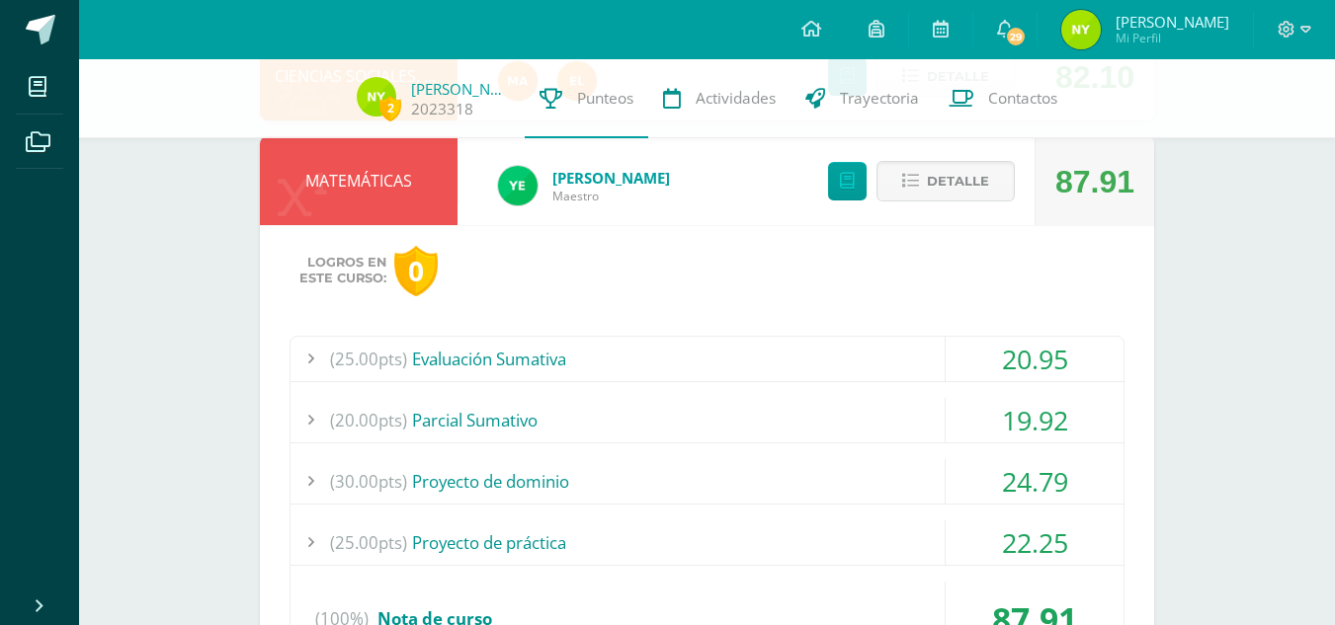
scroll to position [1431, 0]
click at [991, 356] on div "20.95" at bounding box center [1035, 360] width 178 height 44
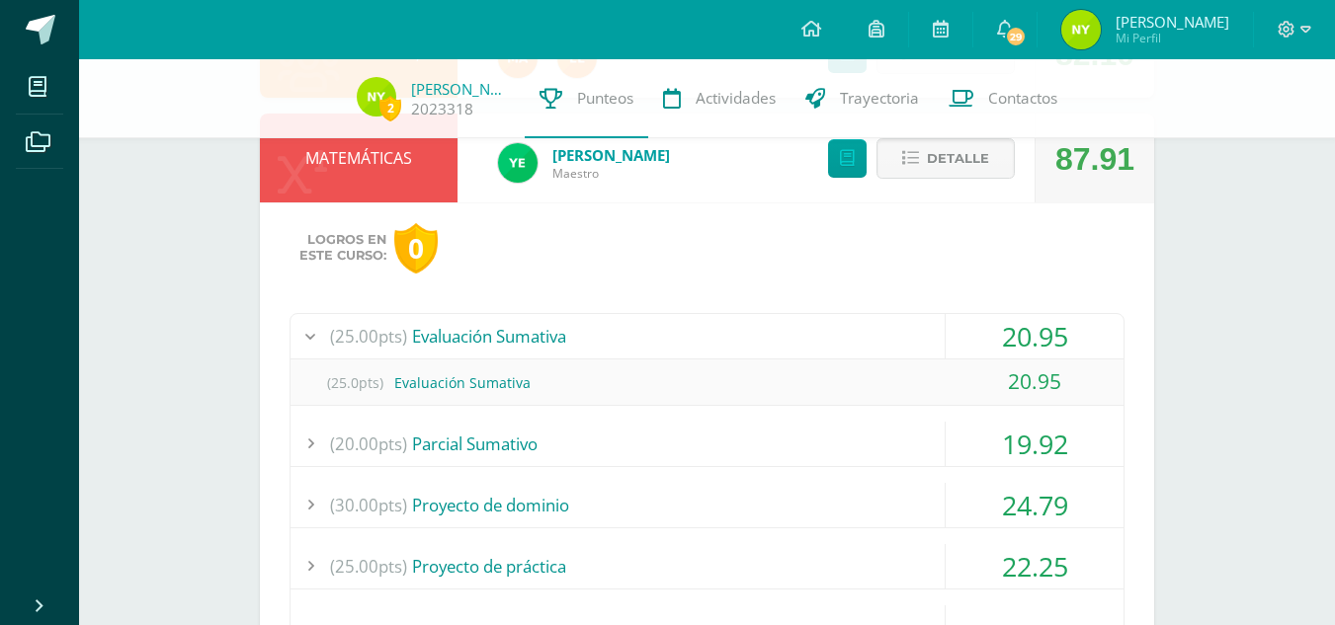
scroll to position [1461, 0]
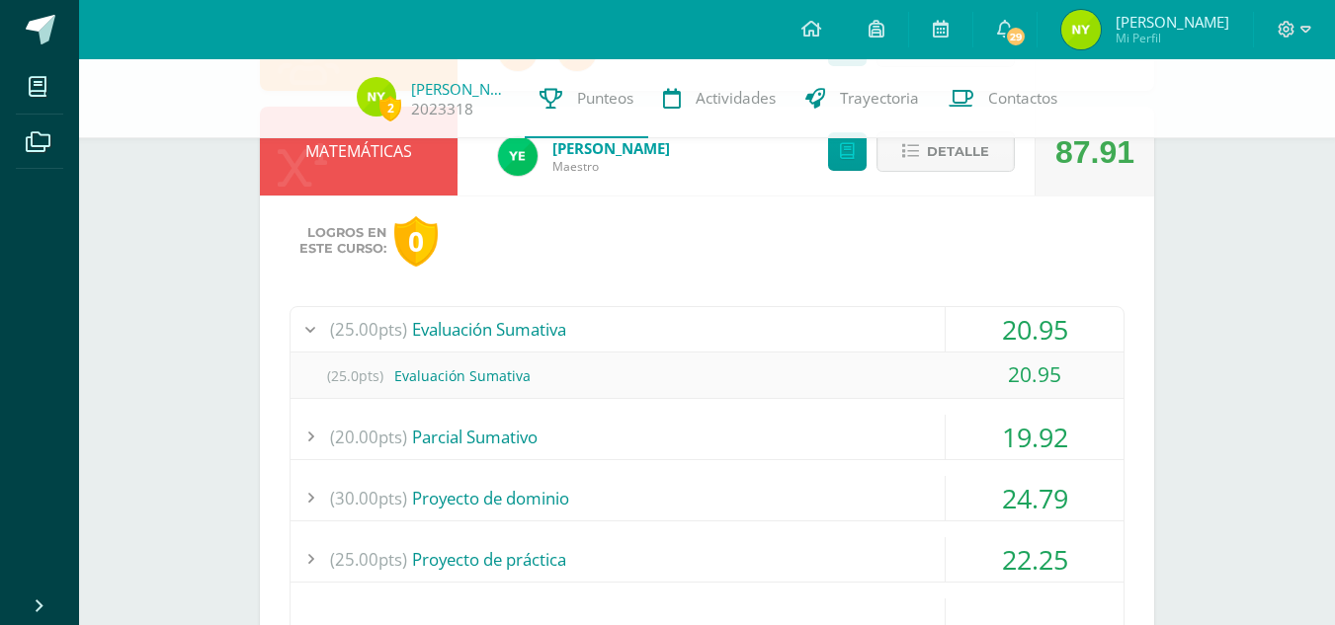
click at [967, 313] on div "20.95" at bounding box center [1035, 329] width 178 height 44
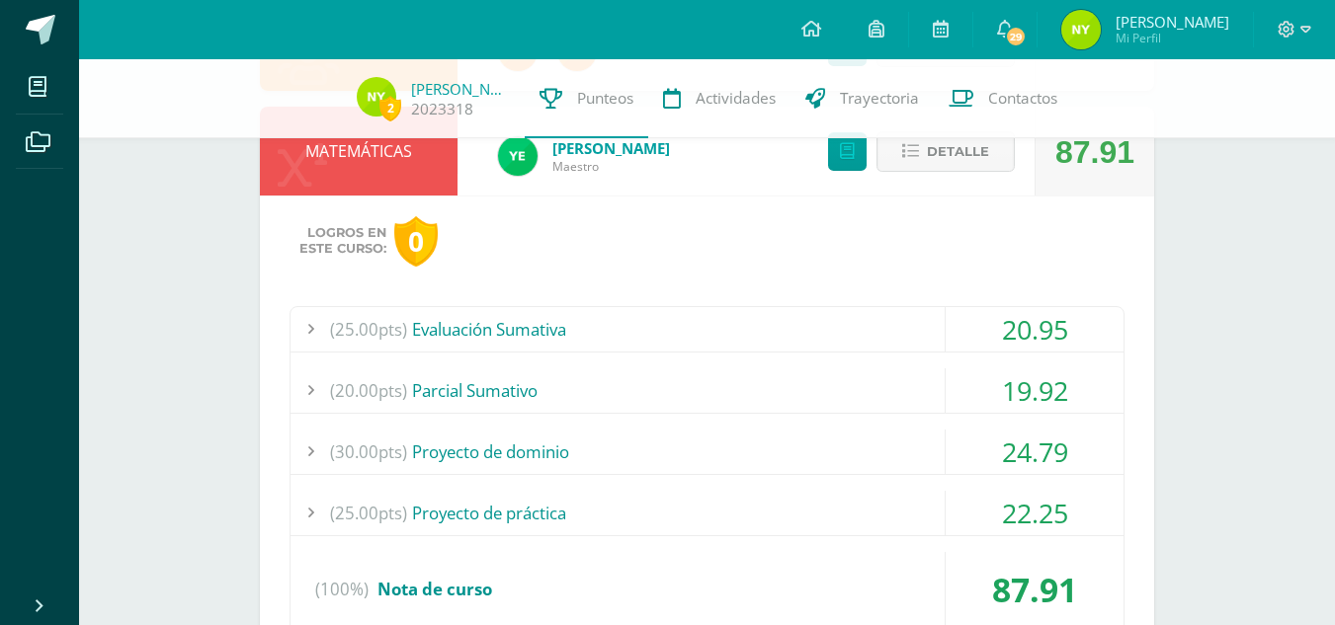
click at [981, 374] on div "19.92" at bounding box center [1035, 391] width 178 height 44
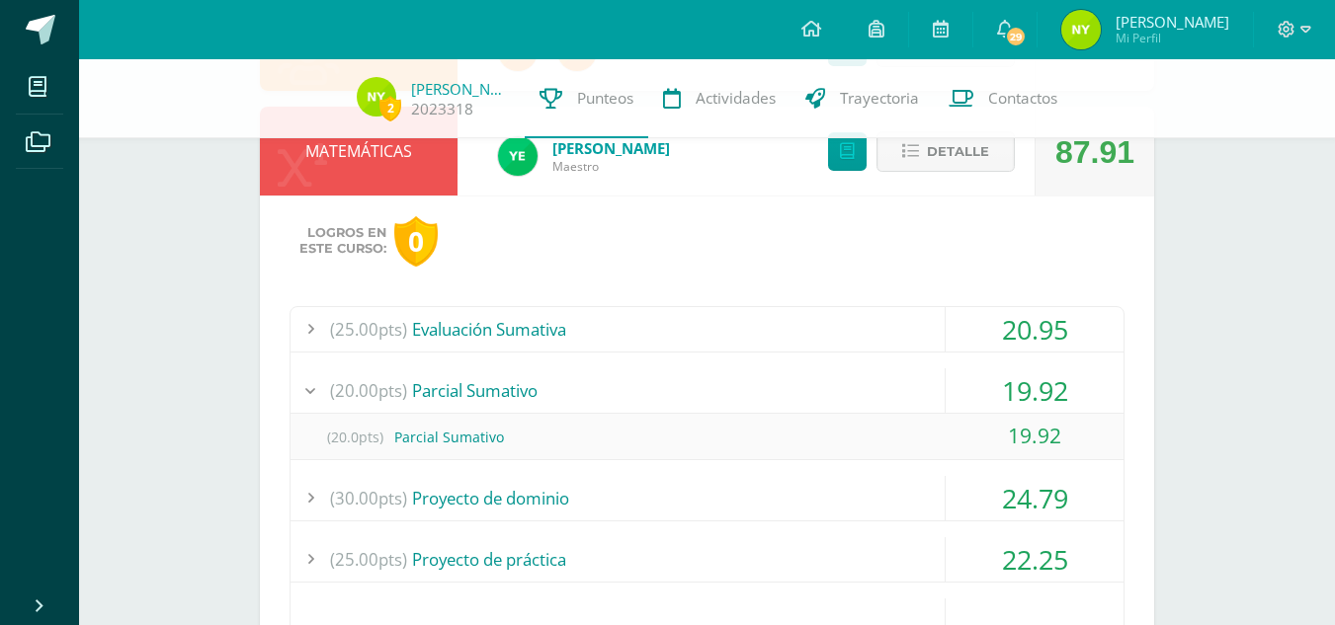
click at [981, 374] on div "19.92" at bounding box center [1035, 391] width 178 height 44
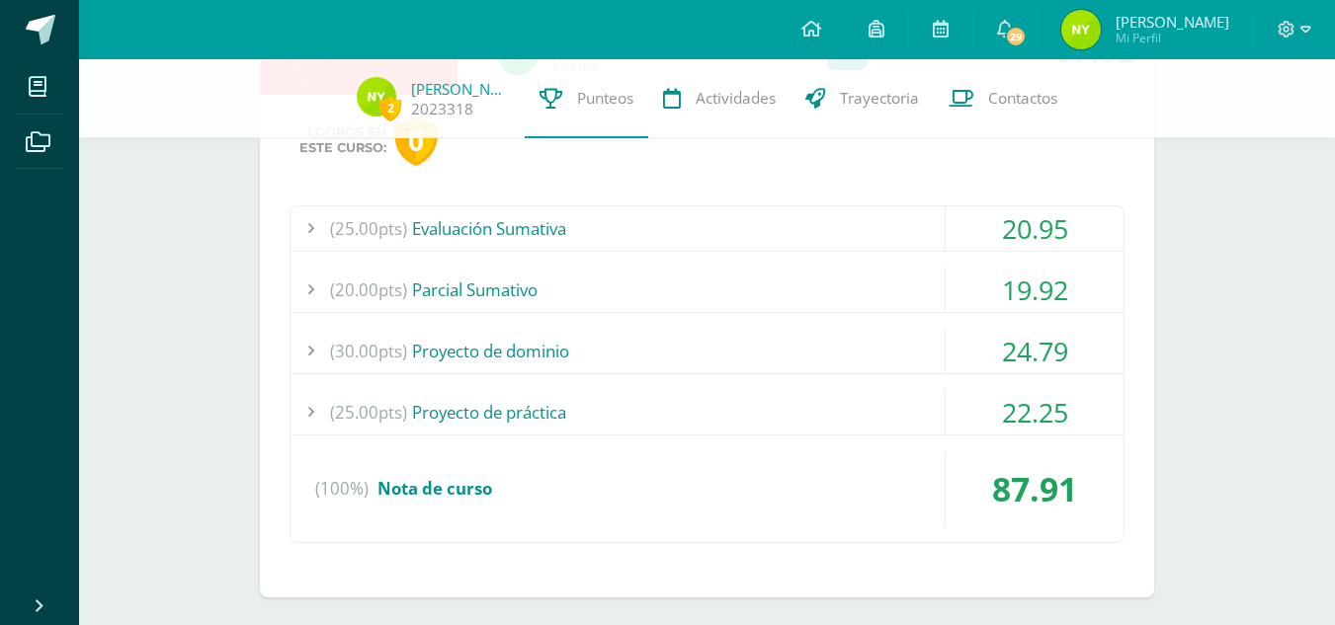
scroll to position [1569, 0]
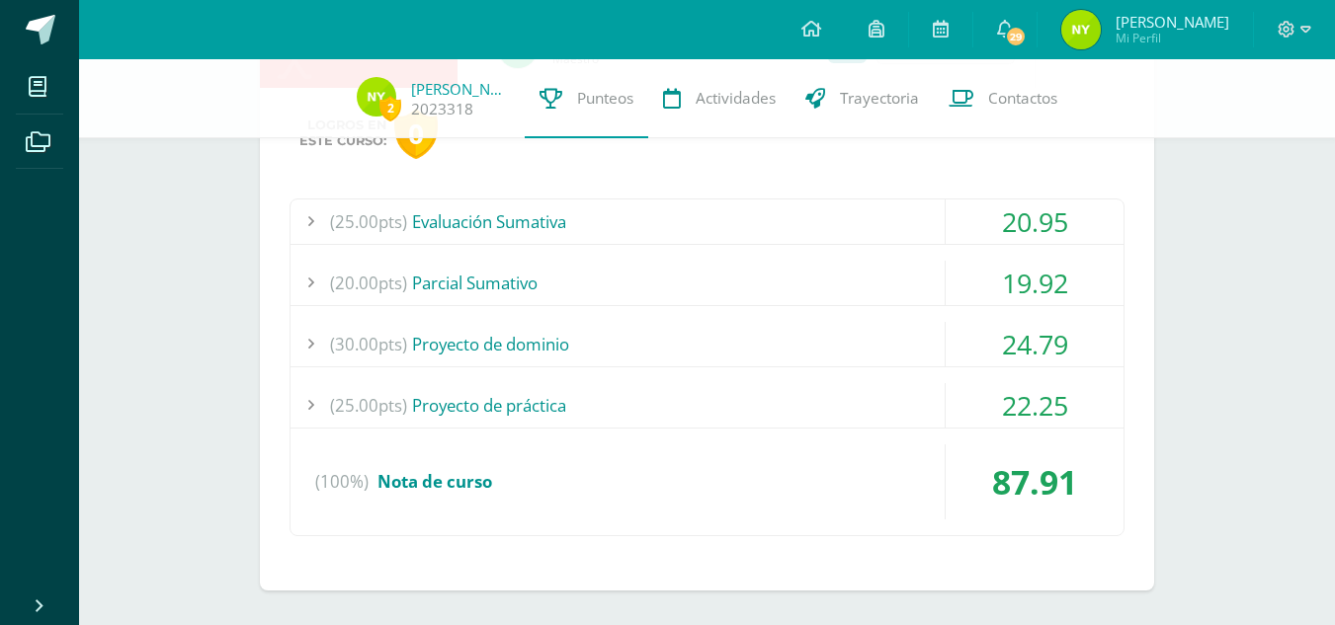
click at [981, 334] on div "24.79" at bounding box center [1035, 344] width 178 height 44
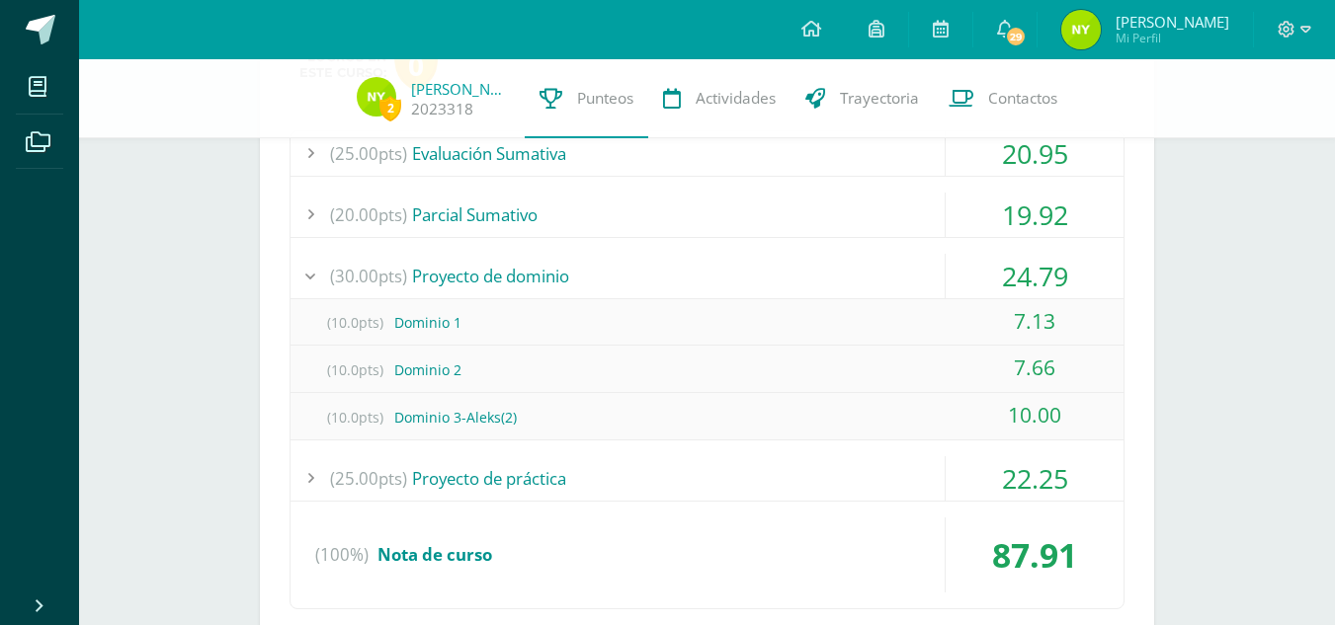
scroll to position [1639, 0]
click at [972, 259] on div "24.79" at bounding box center [1035, 274] width 178 height 44
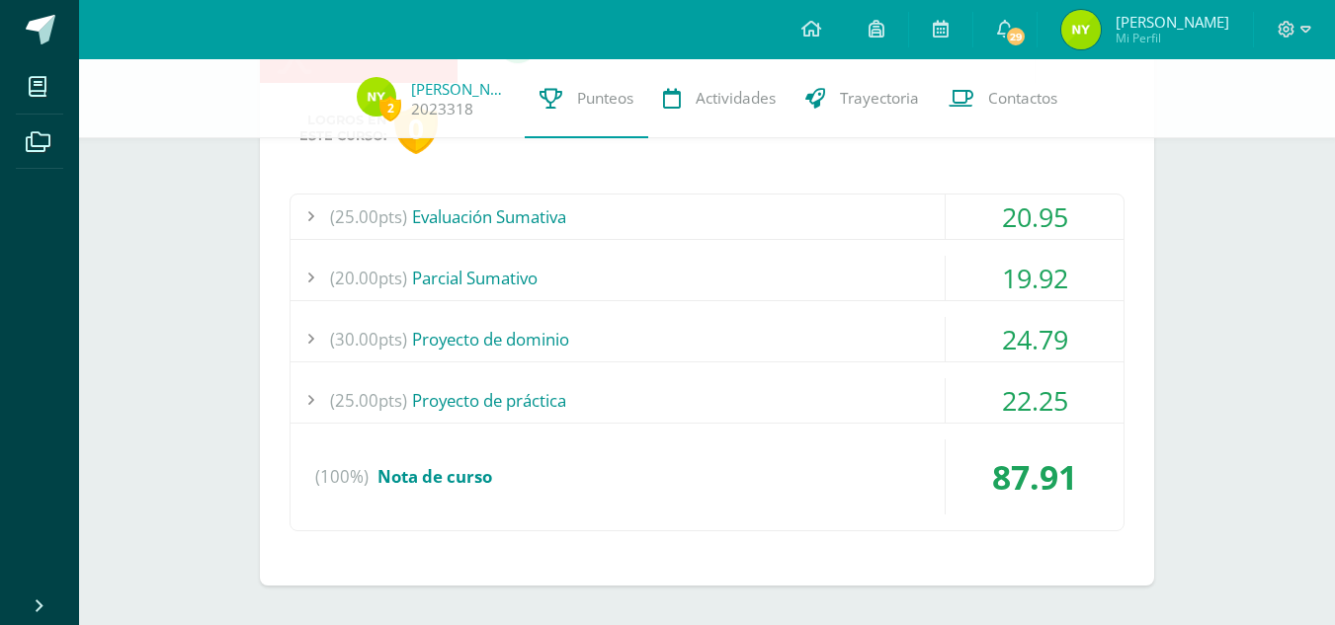
scroll to position [1574, 0]
click at [959, 397] on div "22.25" at bounding box center [1035, 400] width 178 height 44
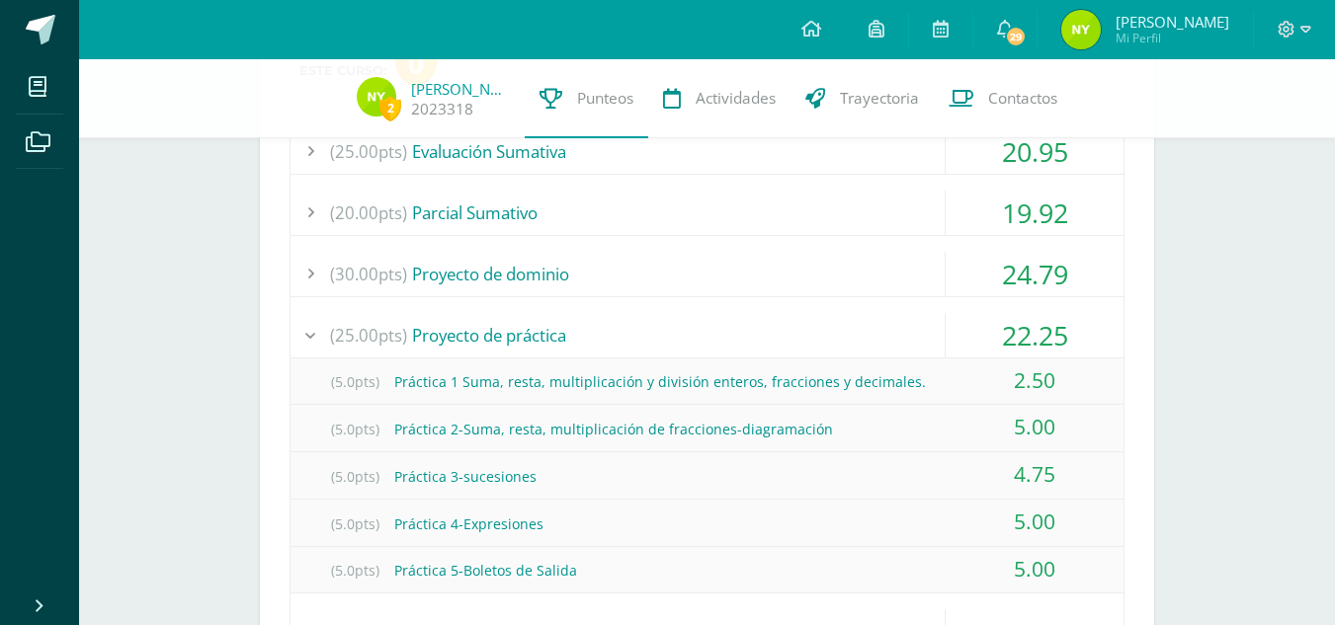
click at [980, 319] on div "22.25" at bounding box center [1035, 335] width 178 height 44
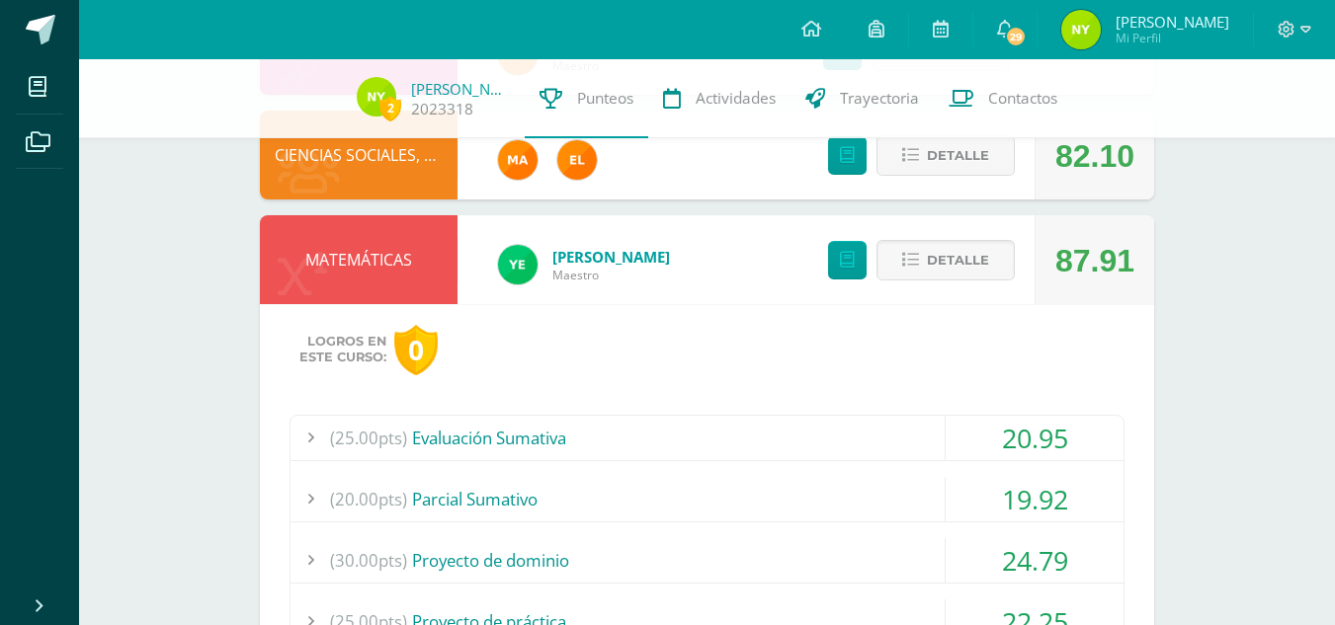
scroll to position [1334, 0]
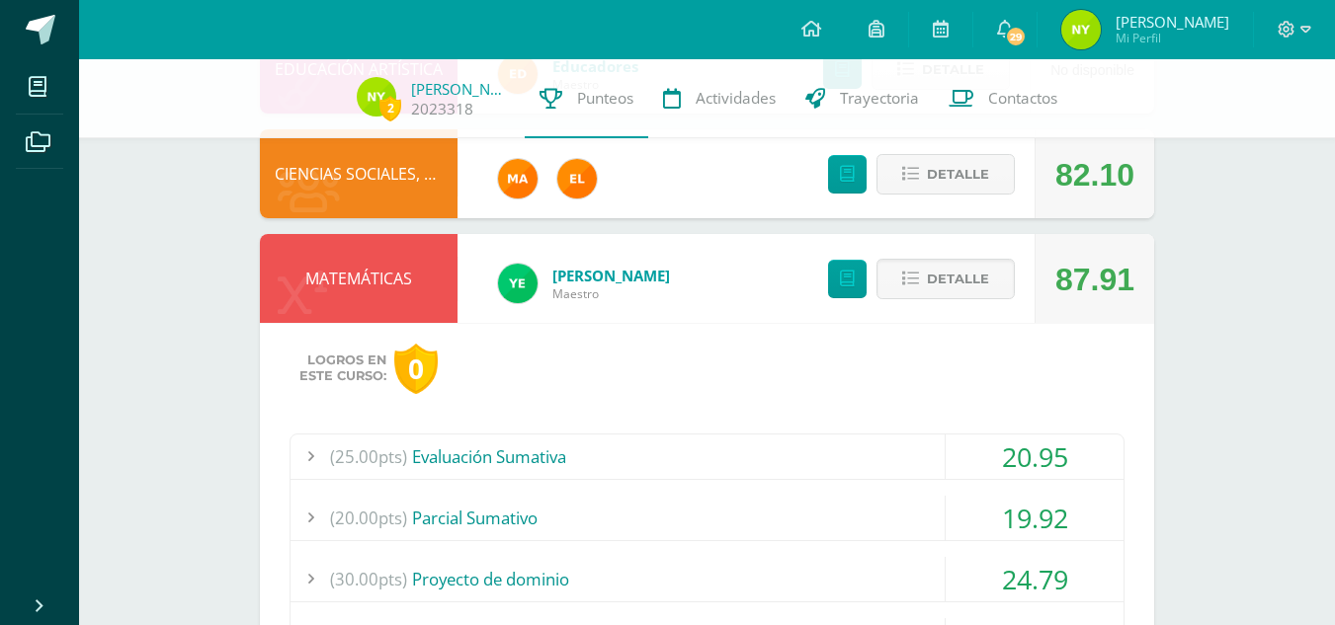
click at [980, 257] on div "Detalle" at bounding box center [916, 278] width 236 height 89
click at [974, 276] on span "Detalle" at bounding box center [958, 279] width 62 height 37
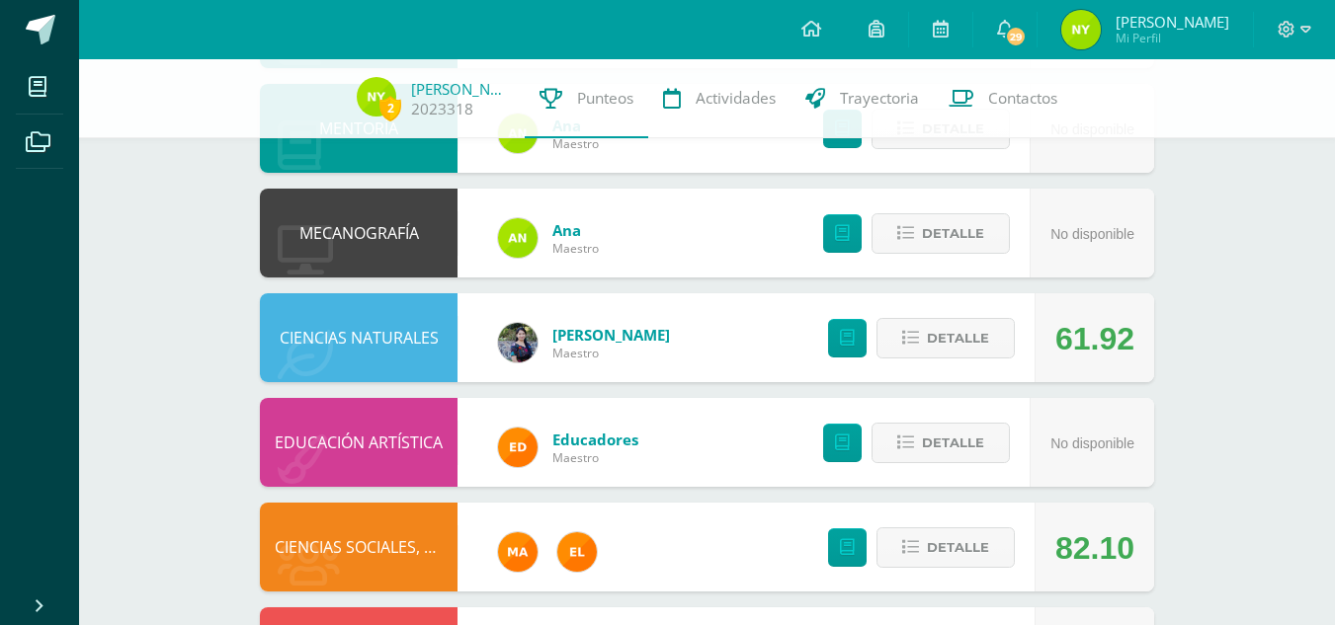
scroll to position [1071, 0]
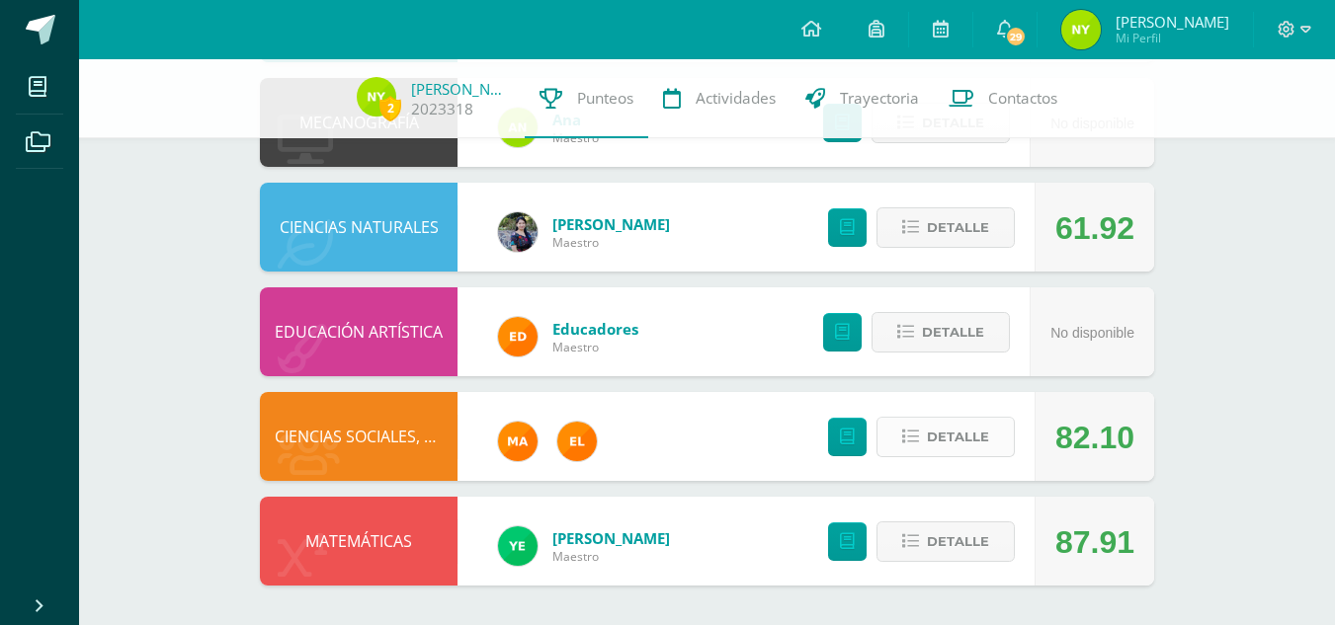
click at [933, 434] on span "Detalle" at bounding box center [958, 437] width 62 height 37
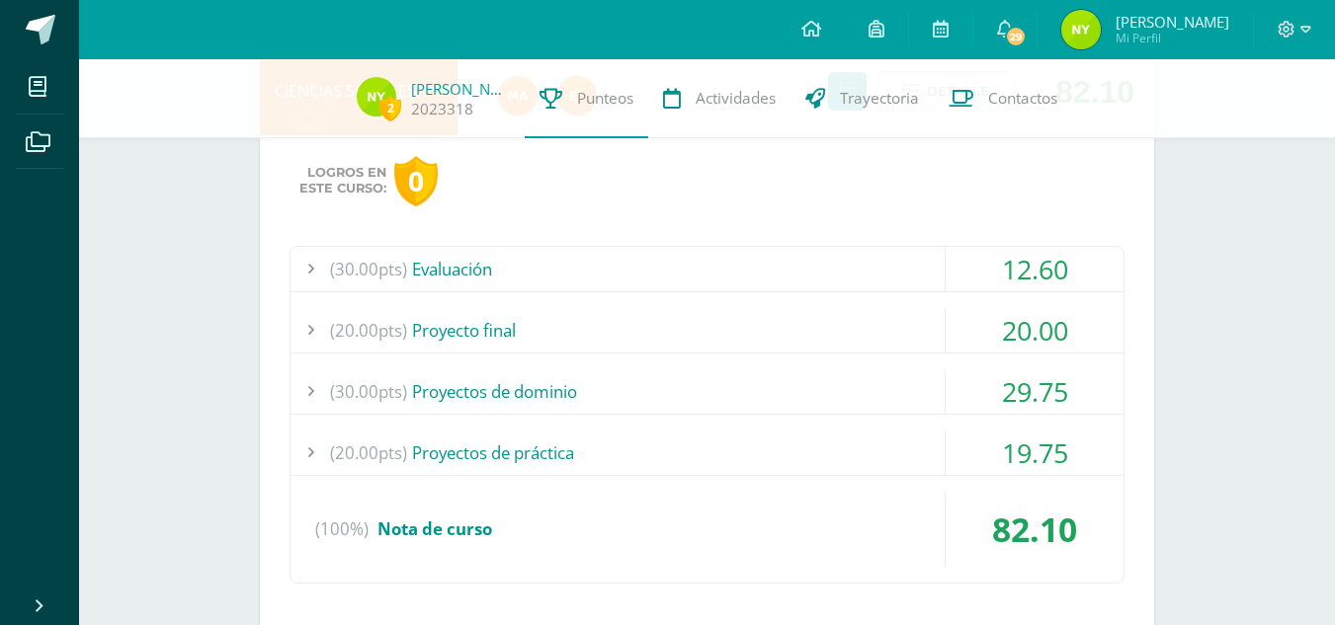
scroll to position [1412, 0]
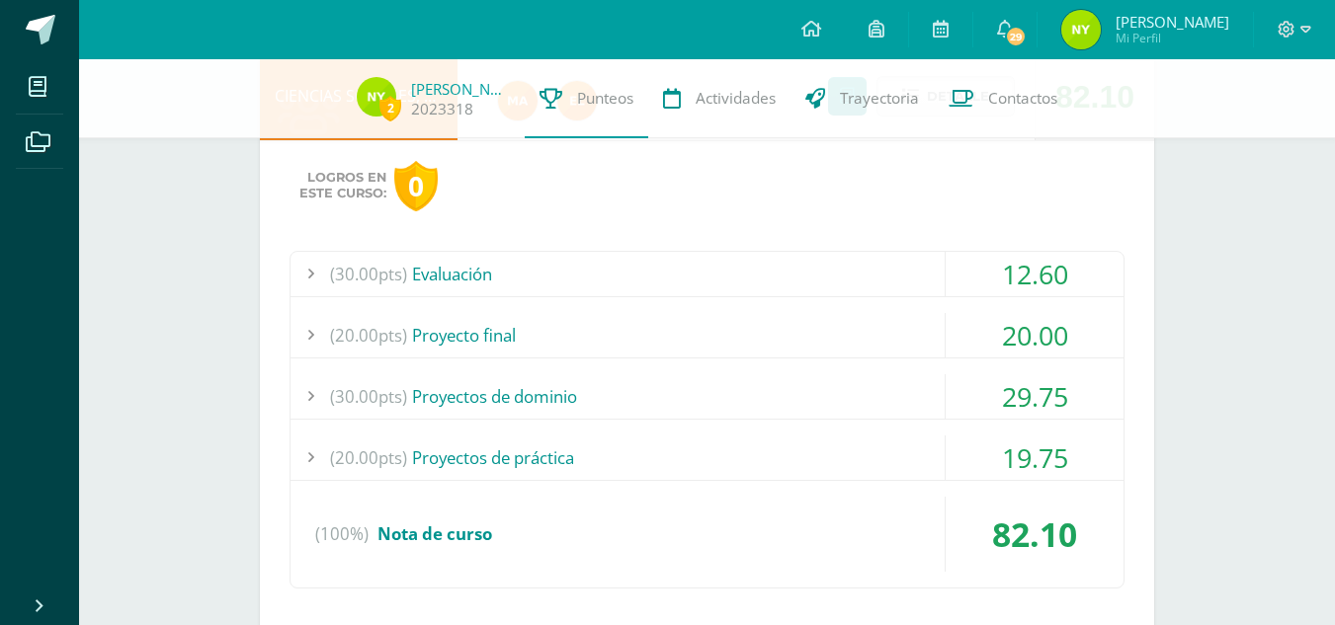
click at [964, 294] on div "12.60" at bounding box center [1035, 274] width 178 height 44
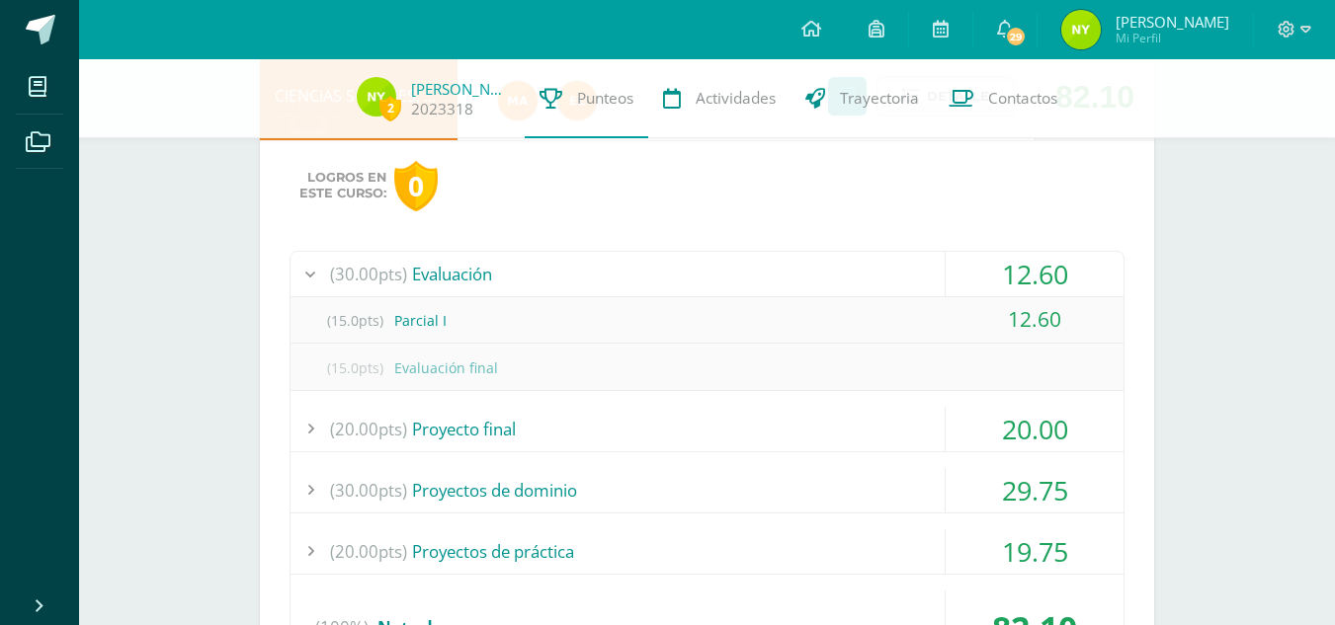
click at [964, 294] on div "12.60" at bounding box center [1035, 274] width 178 height 44
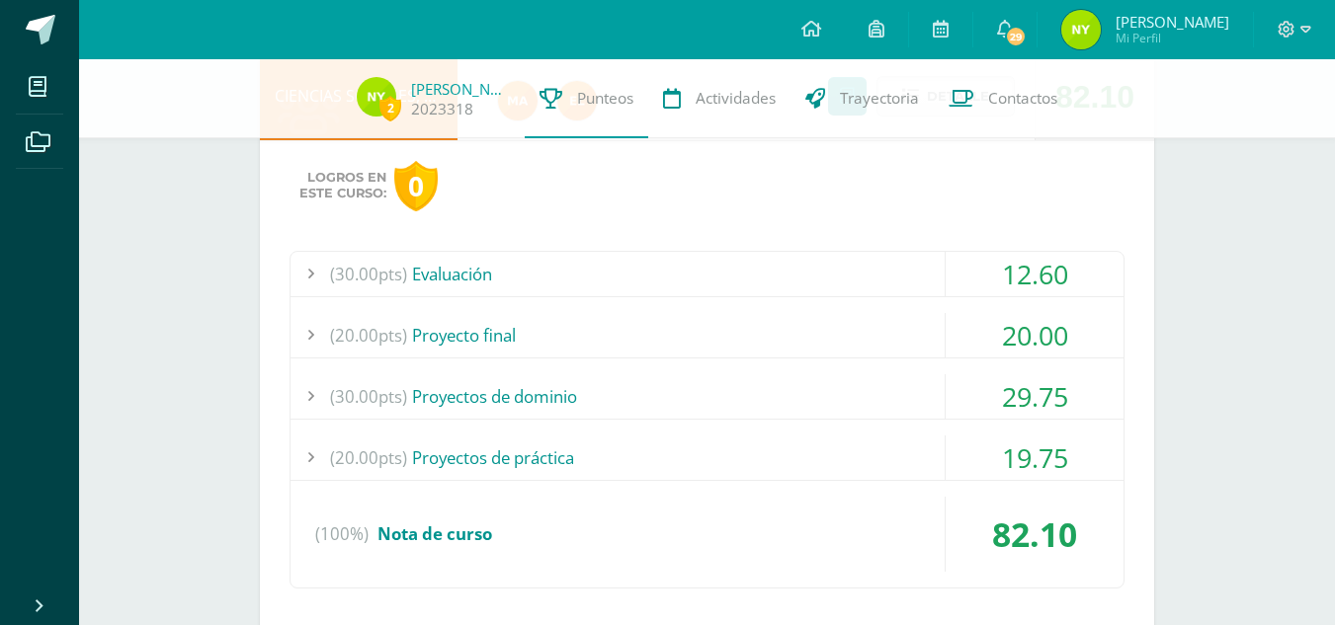
click at [960, 340] on div "20.00" at bounding box center [1035, 335] width 178 height 44
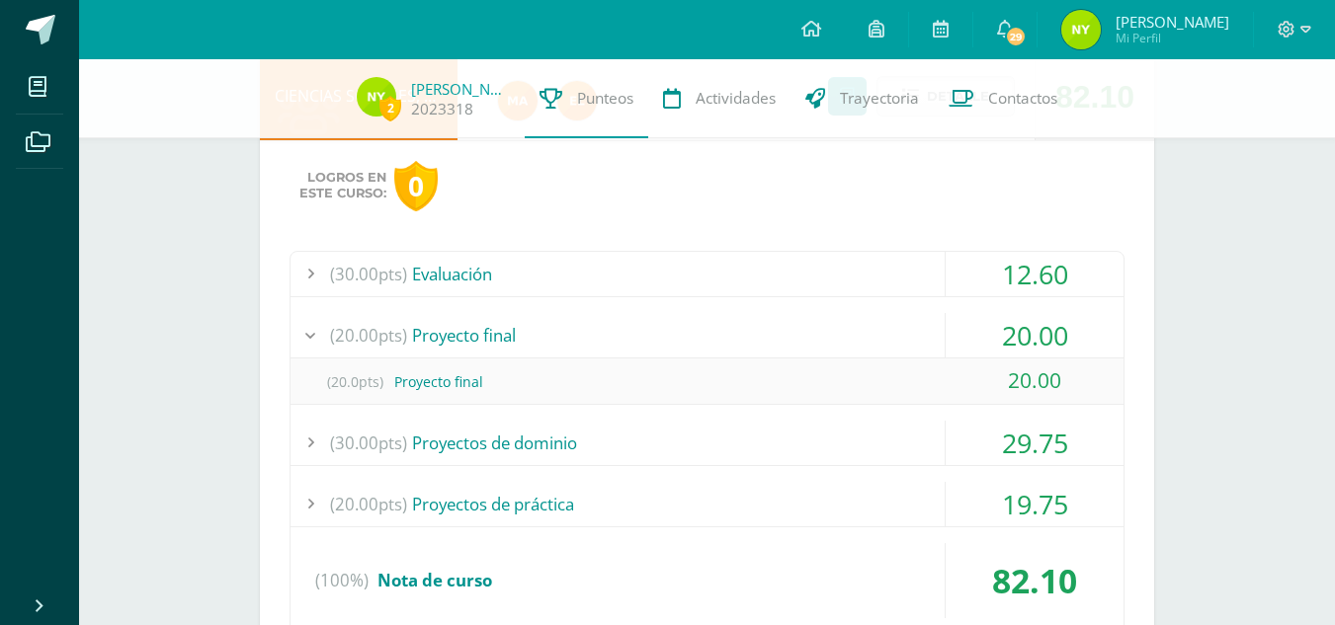
click at [960, 340] on div "20.00" at bounding box center [1035, 335] width 178 height 44
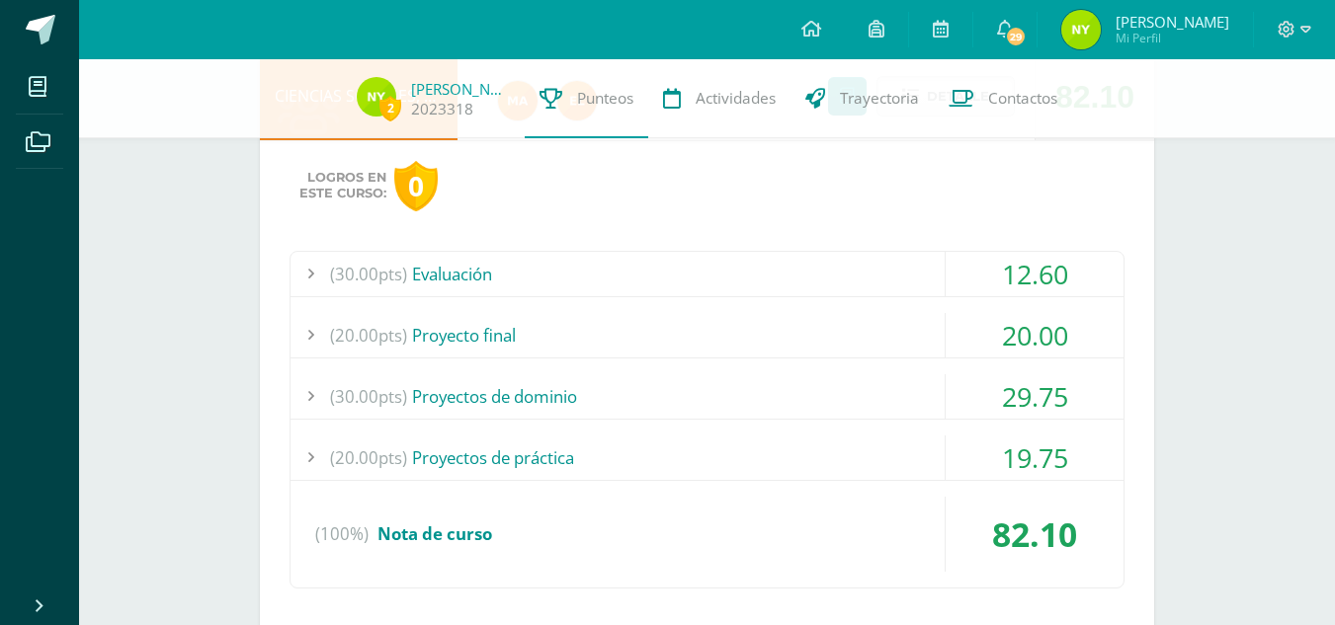
click at [952, 378] on div "29.75" at bounding box center [1035, 396] width 178 height 44
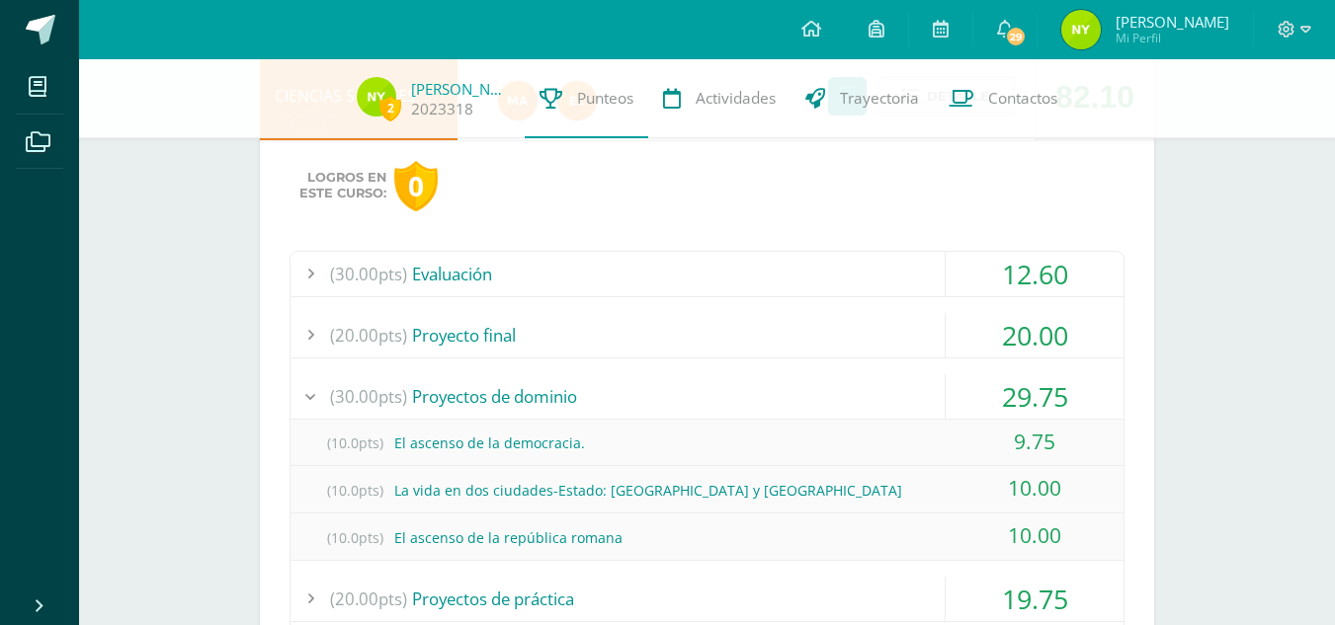
click at [952, 378] on div "29.75" at bounding box center [1035, 396] width 178 height 44
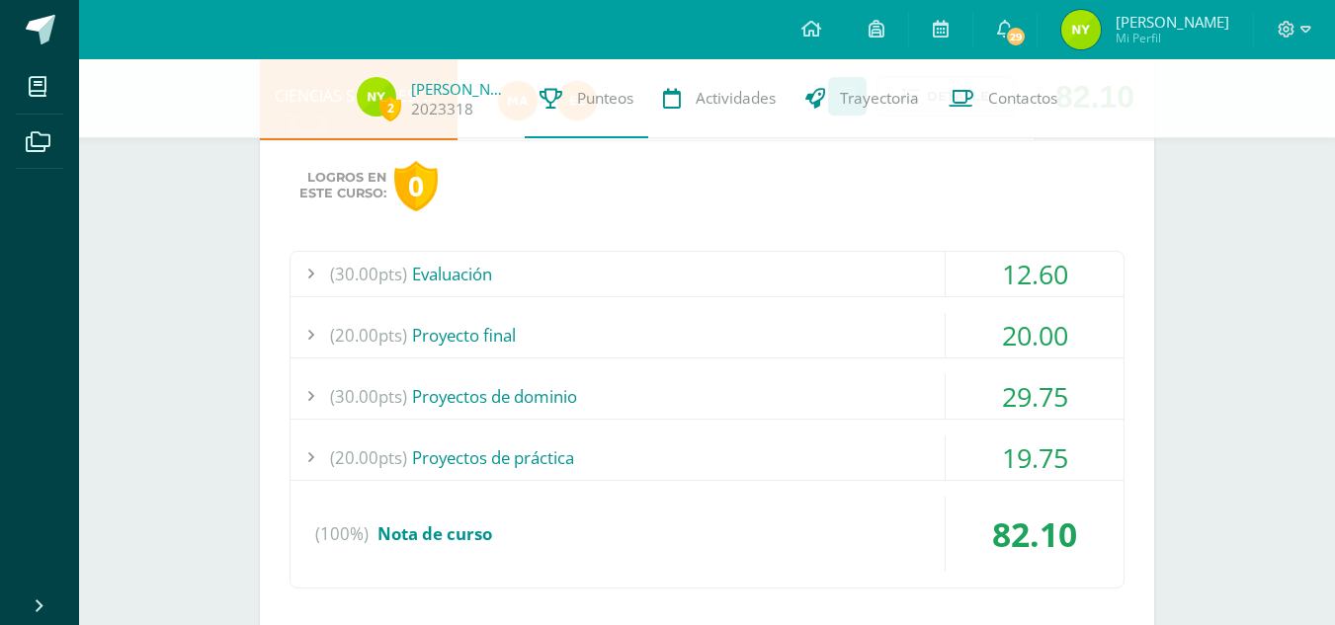
click at [954, 437] on div "19.75" at bounding box center [1035, 458] width 178 height 44
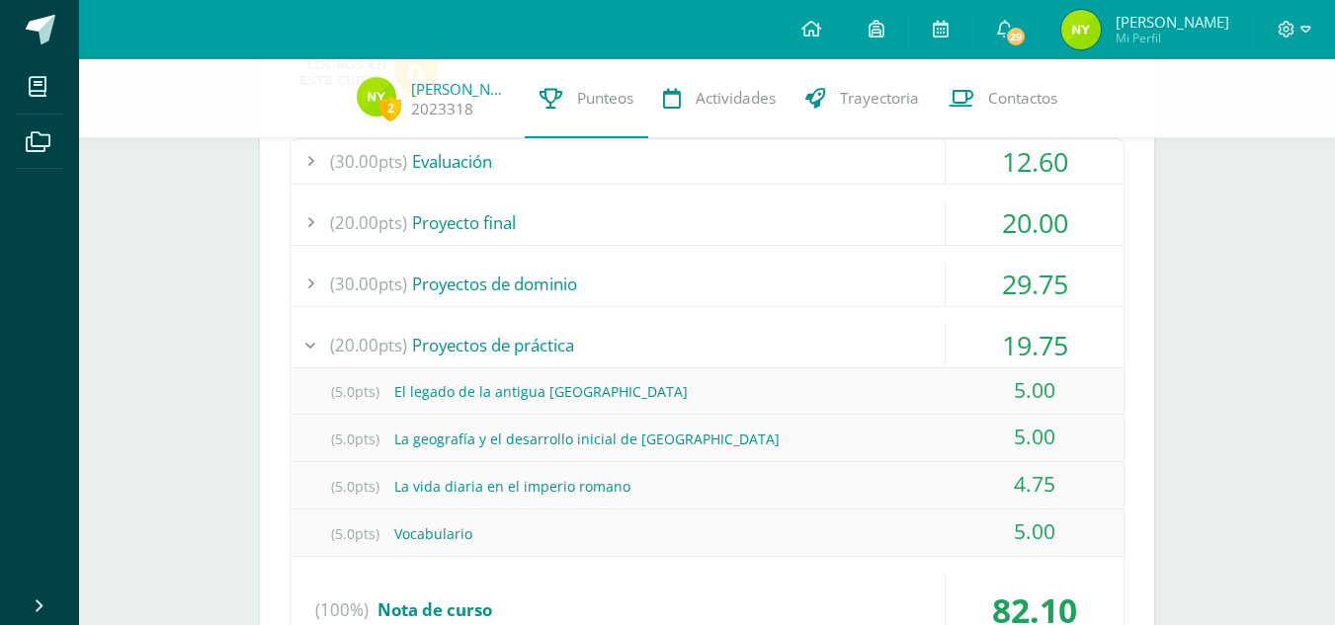
scroll to position [1554, 0]
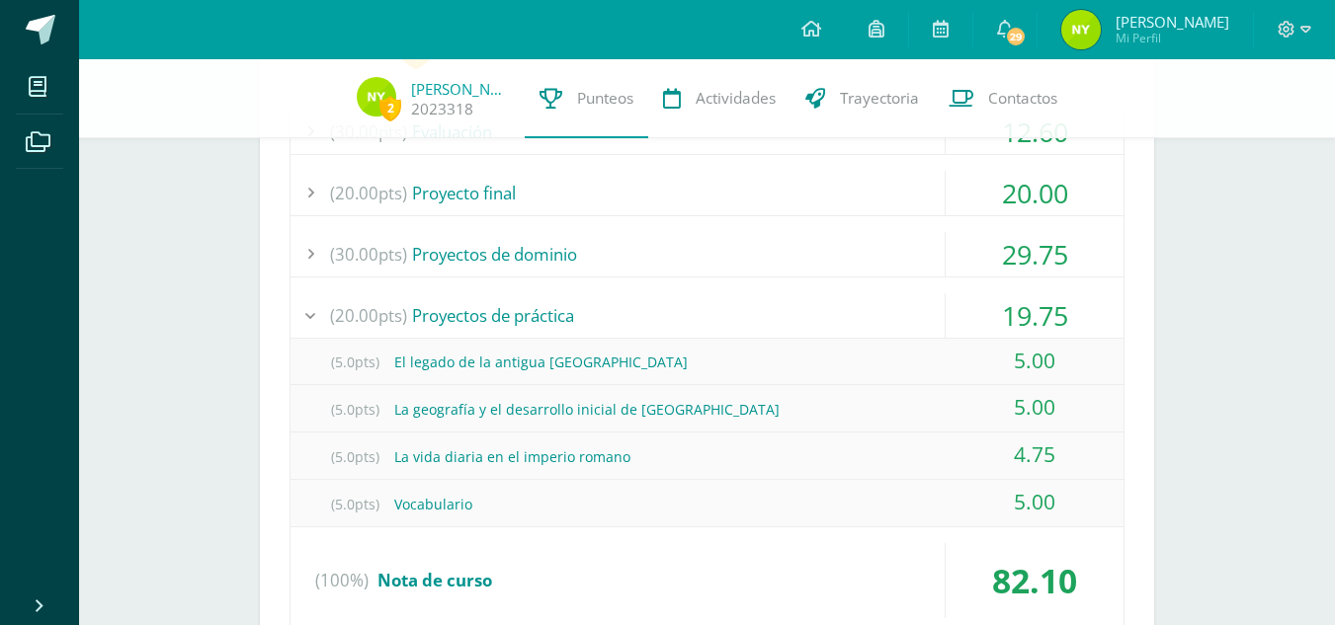
click at [949, 301] on div "19.75" at bounding box center [1035, 315] width 178 height 44
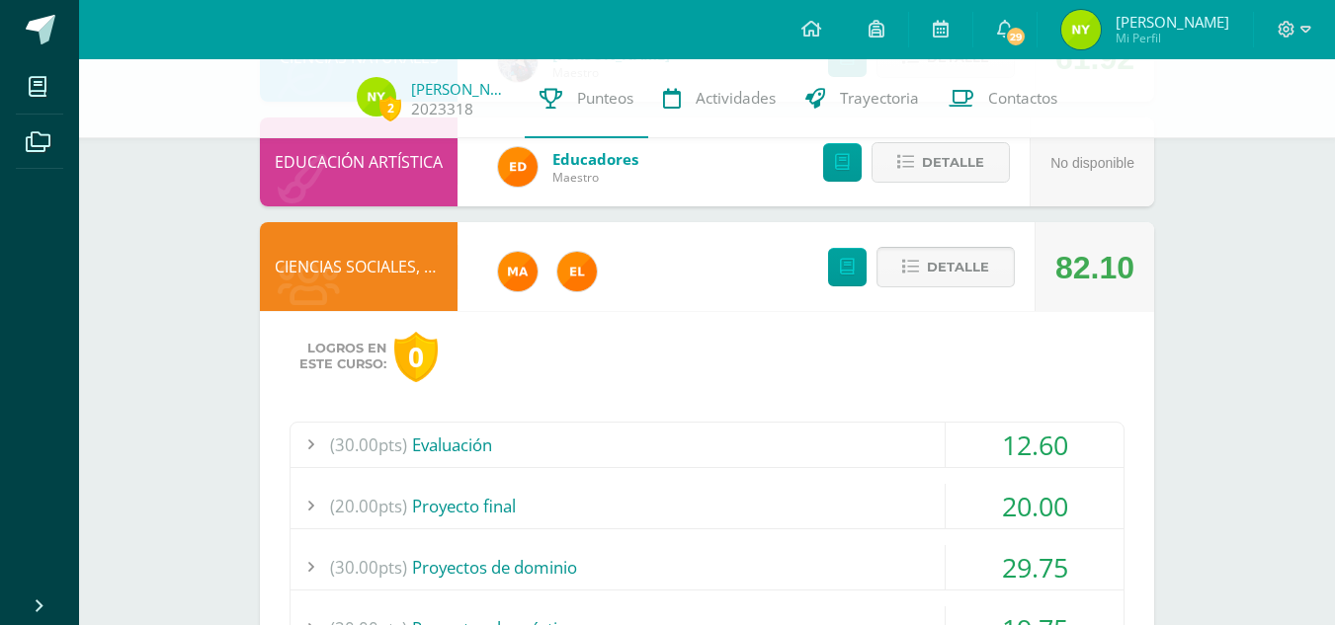
click at [953, 272] on span "Detalle" at bounding box center [958, 267] width 62 height 37
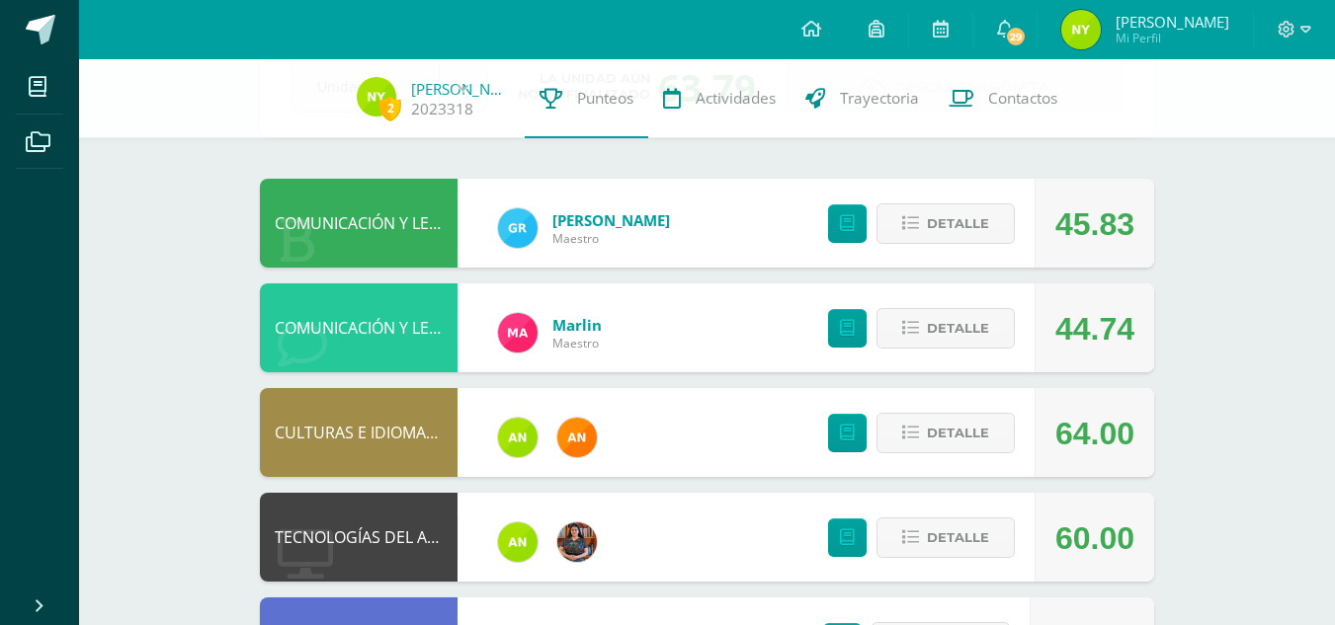
scroll to position [0, 0]
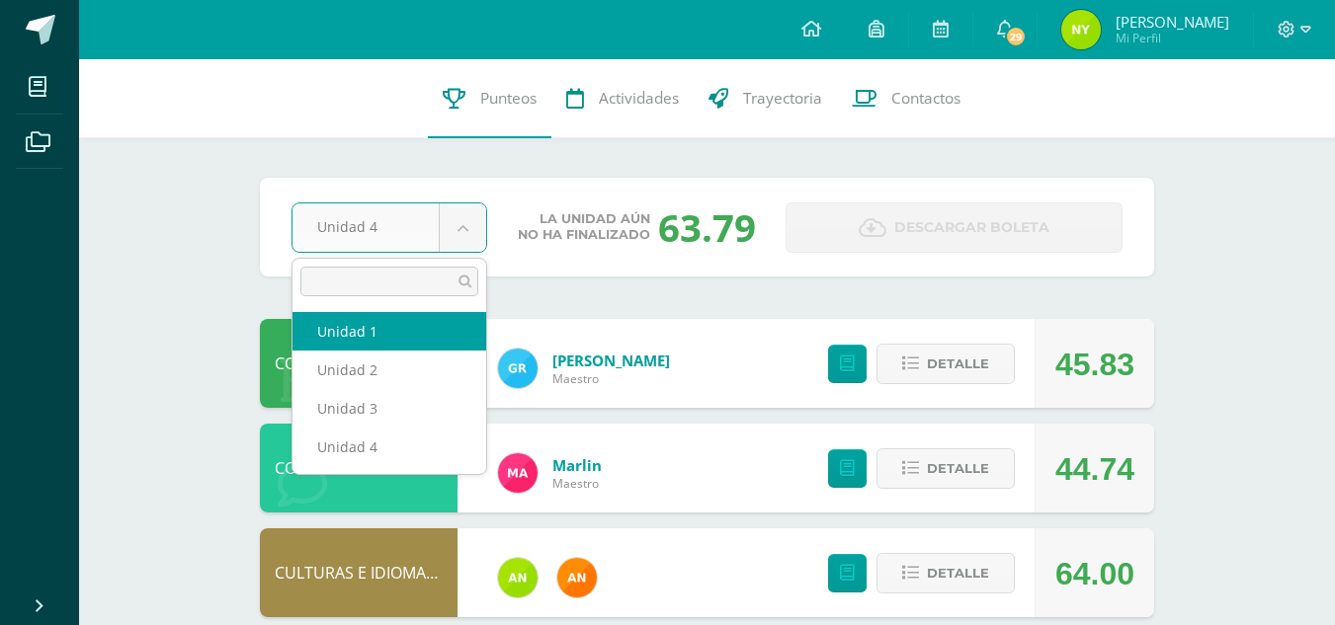
select select "Unidad 1"
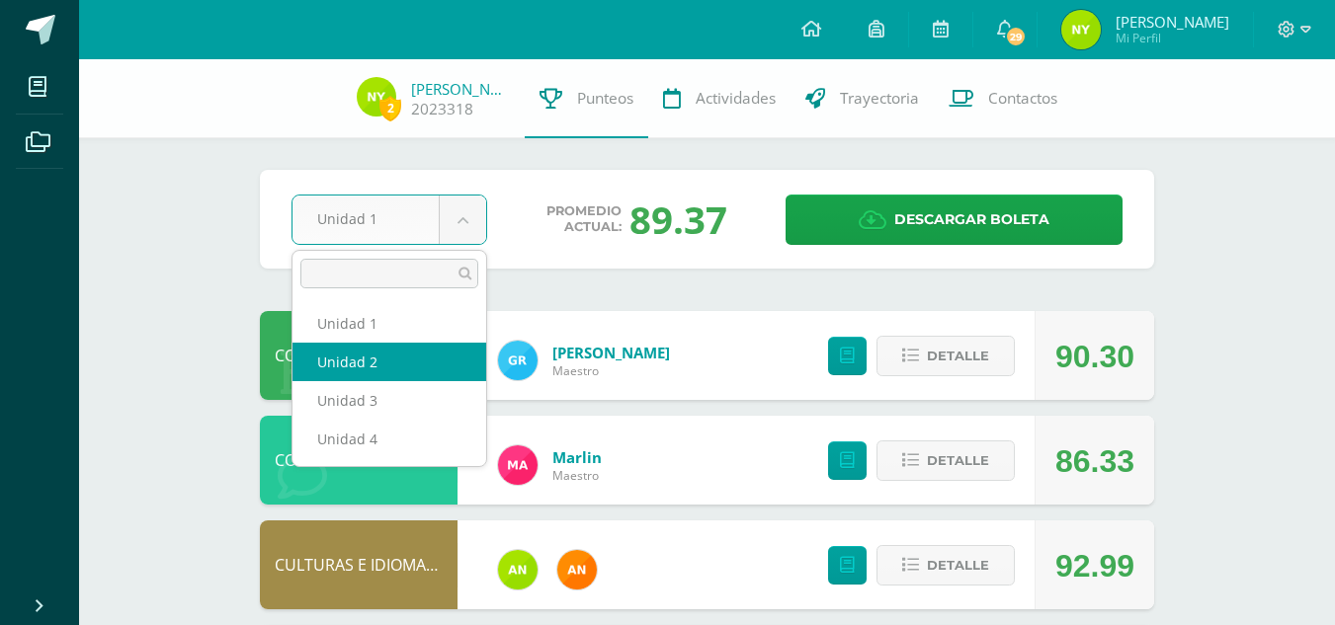
select select "Unidad 2"
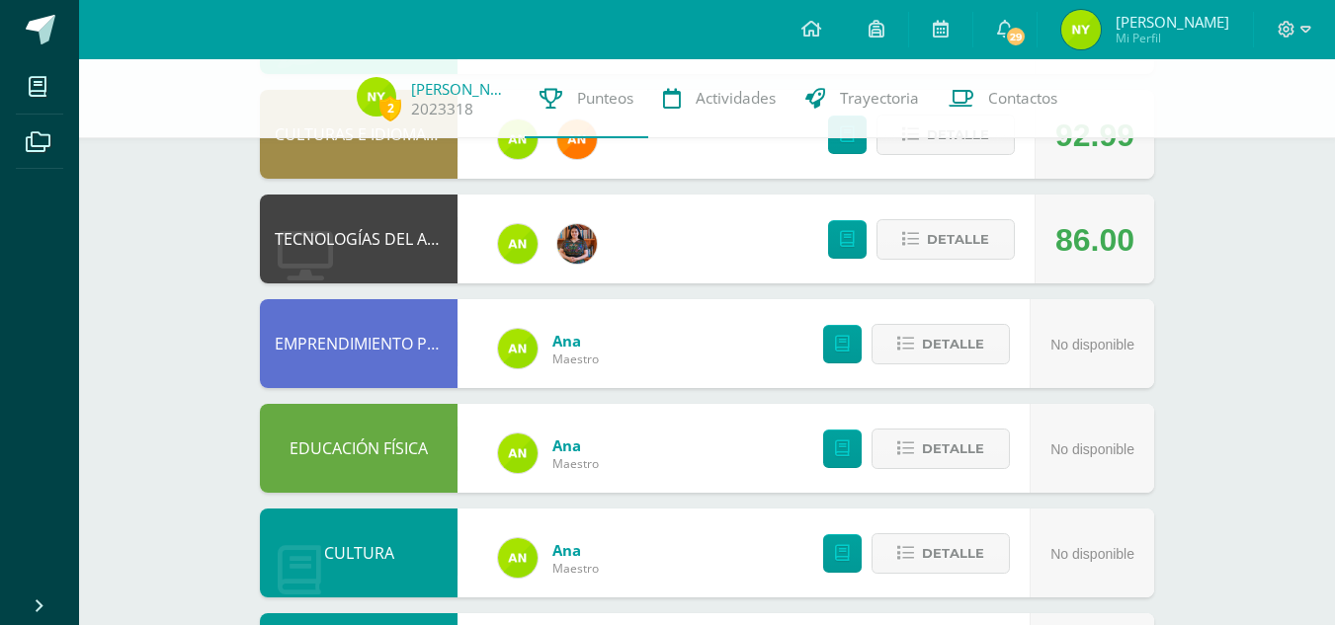
scroll to position [713, 0]
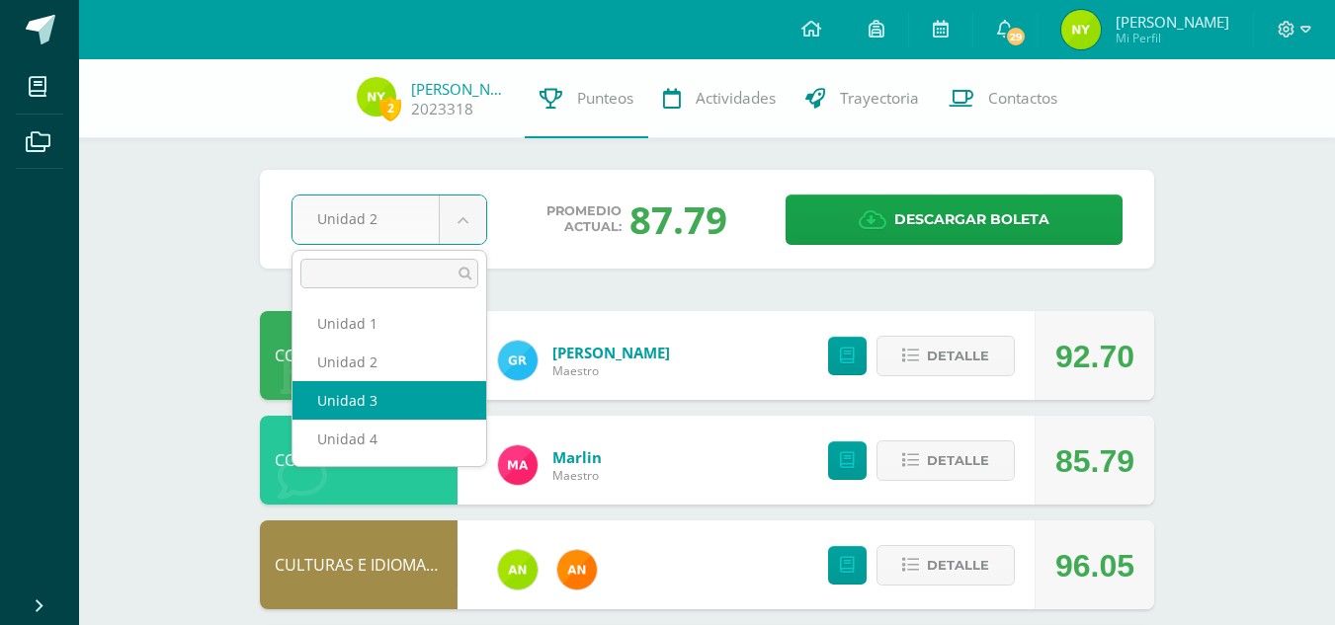
select select "Unidad 3"
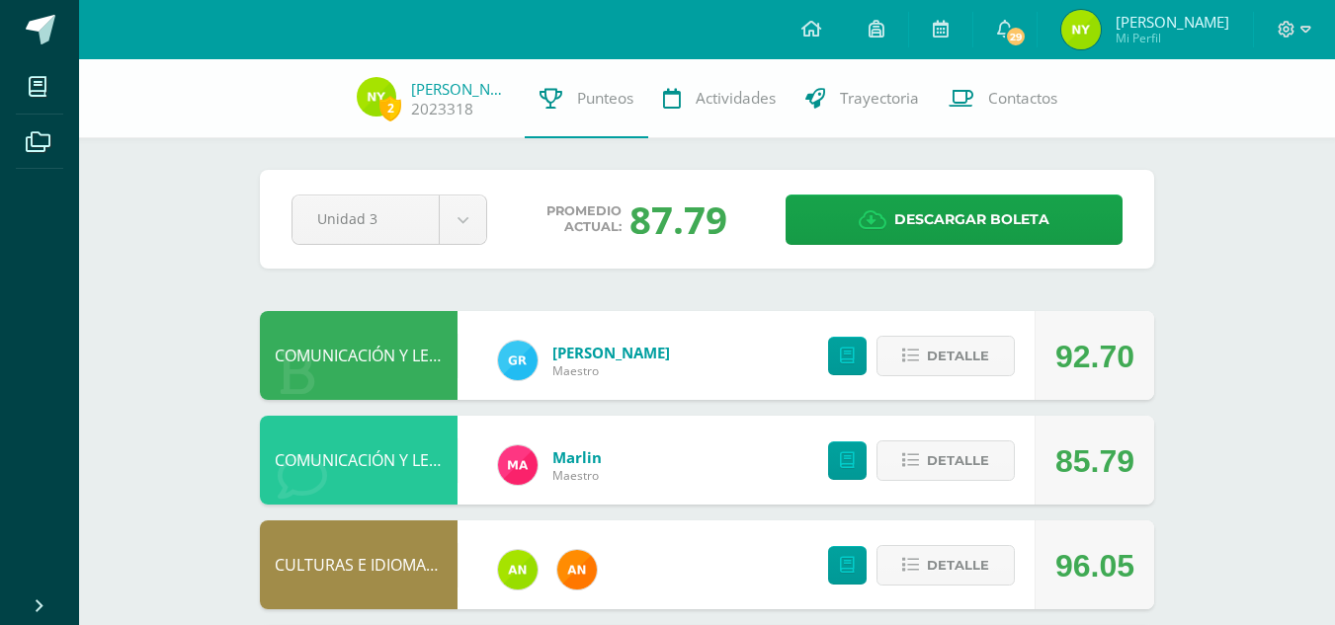
click at [372, 395] on div "COMUNICACIÓN Y LENGUAJE, IDIOMA ESPAÑOL" at bounding box center [359, 355] width 198 height 89
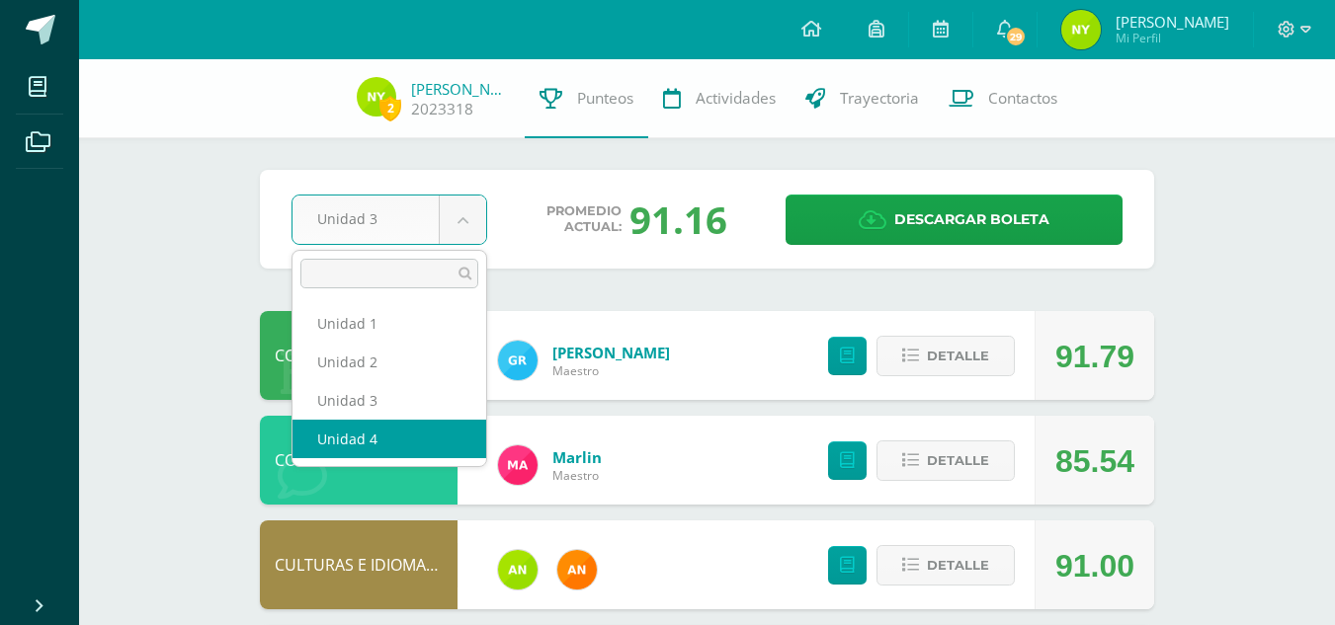
select select "Unidad 4"
